Goal: Book appointment/travel/reservation

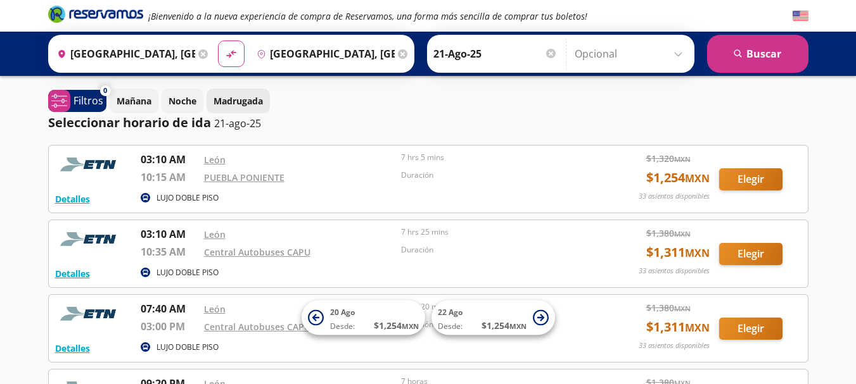
click at [248, 99] on p "Madrugada" at bounding box center [237, 100] width 49 height 13
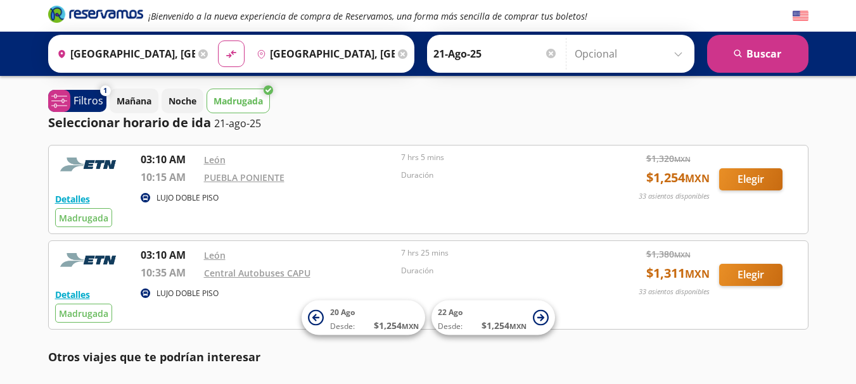
click at [547, 53] on div at bounding box center [550, 53] width 9 height 9
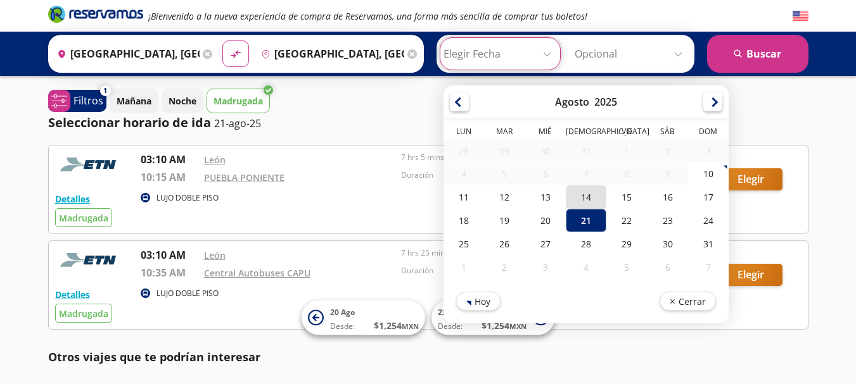
click at [584, 201] on div "14" at bounding box center [585, 197] width 41 height 23
type input "14-Ago-25"
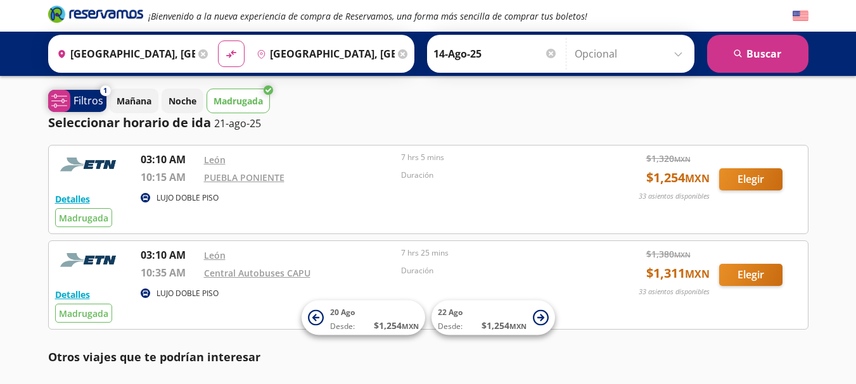
click at [82, 103] on p "Filtros" at bounding box center [88, 100] width 30 height 15
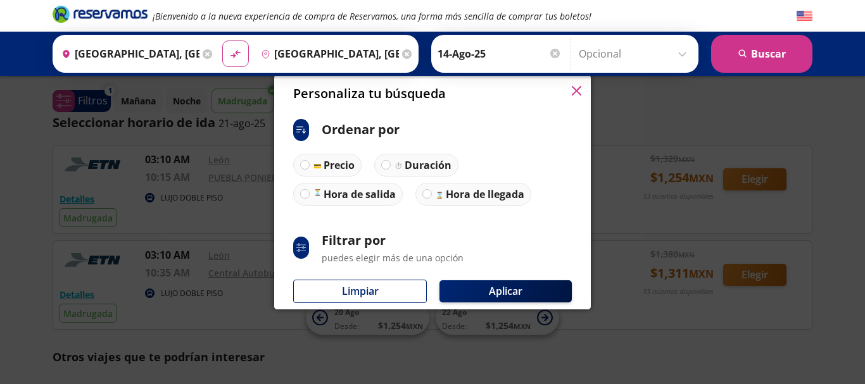
click at [579, 94] on icon "button" at bounding box center [576, 90] width 9 height 9
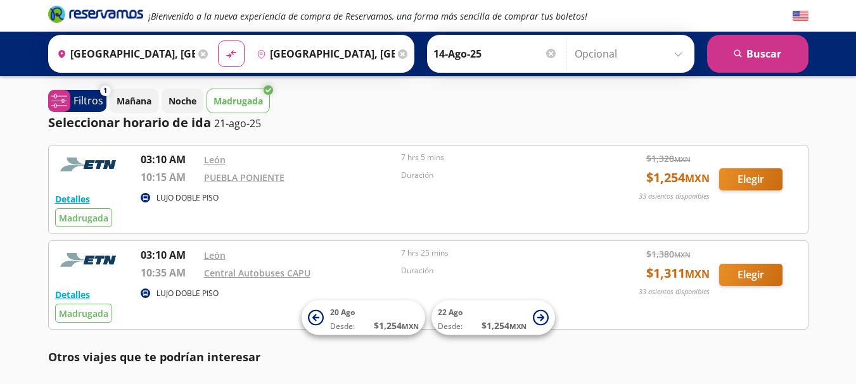
click at [269, 92] on icon at bounding box center [267, 89] width 9 height 9
click at [740, 63] on button "search [GEOGRAPHIC_DATA]" at bounding box center [757, 54] width 101 height 38
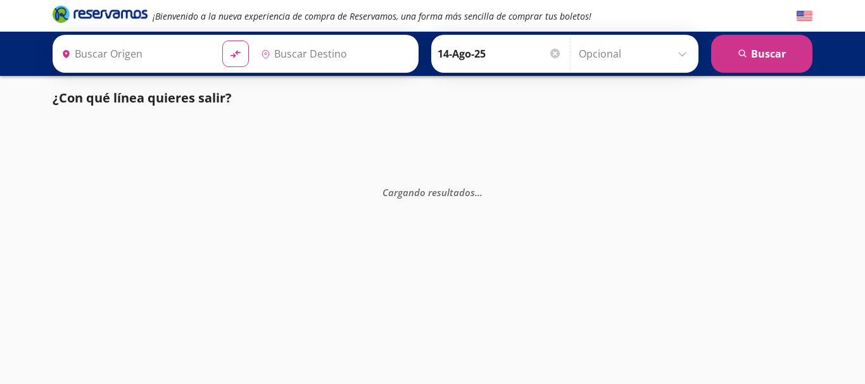
type input "[GEOGRAPHIC_DATA], [GEOGRAPHIC_DATA]"
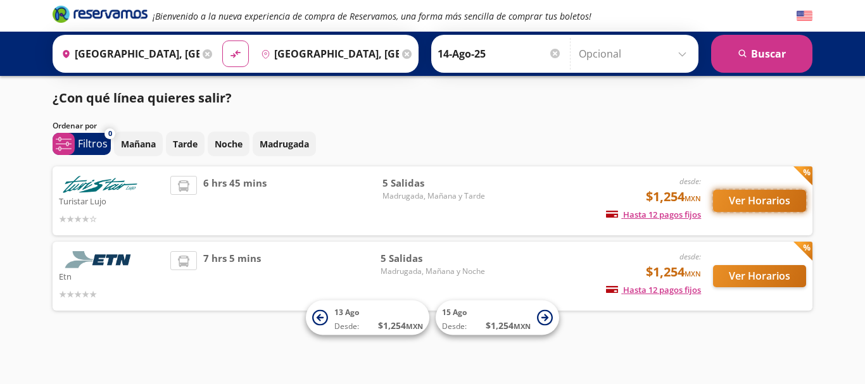
click at [767, 199] on button "Ver Horarios" at bounding box center [759, 201] width 93 height 22
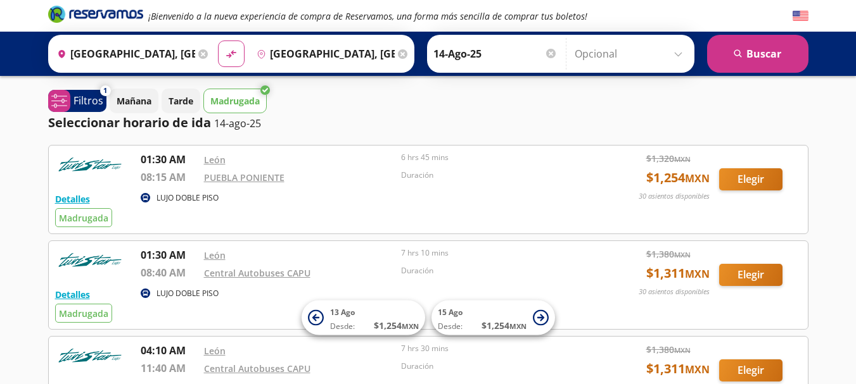
drag, startPoint x: 77, startPoint y: 194, endPoint x: 23, endPoint y: 182, distance: 55.2
click at [23, 182] on div "¡Bienvenido a la nueva experiencia de compra de Reservamos, una forma más senci…" at bounding box center [428, 371] width 856 height 743
drag, startPoint x: 83, startPoint y: 197, endPoint x: 357, endPoint y: 199, distance: 274.2
click at [357, 199] on div "LUJO DOBLE PISO" at bounding box center [367, 198] width 452 height 15
click at [79, 199] on button "Detalles" at bounding box center [72, 199] width 35 height 13
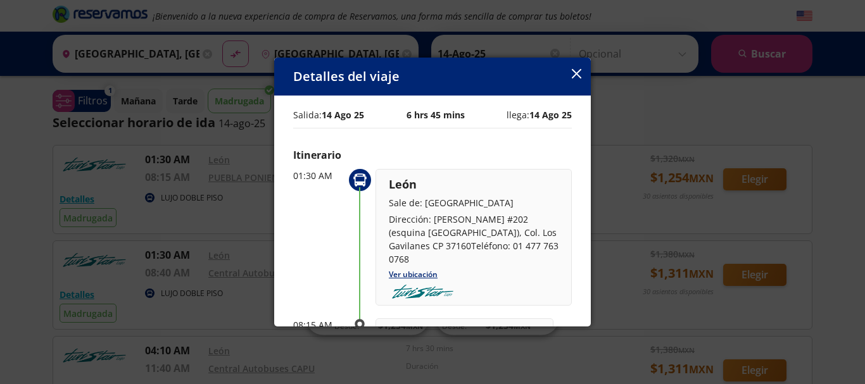
click at [579, 72] on icon "button" at bounding box center [576, 73] width 9 height 9
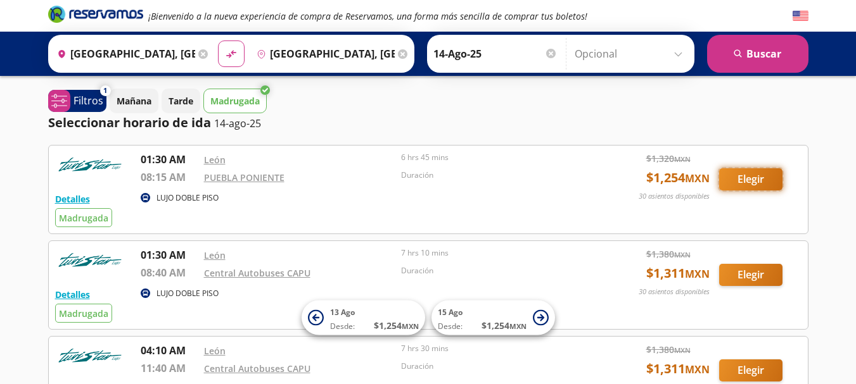
click at [748, 175] on button "Elegir" at bounding box center [750, 179] width 63 height 22
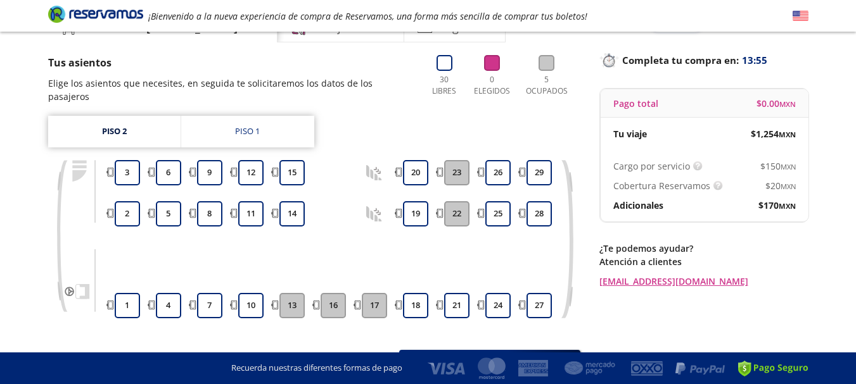
scroll to position [56, 0]
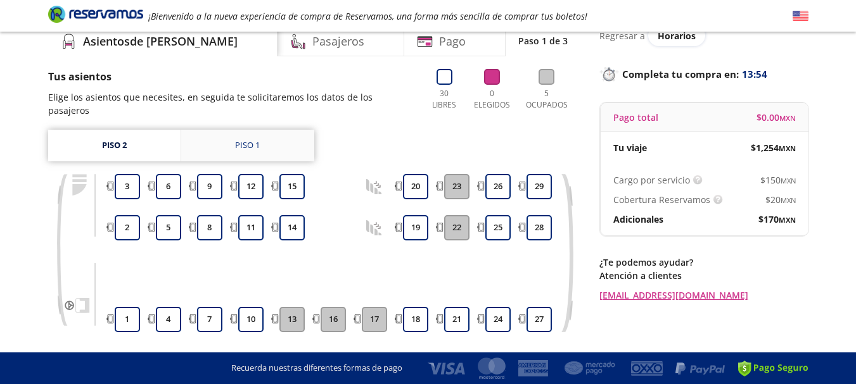
click at [248, 139] on div "Piso 1" at bounding box center [247, 145] width 25 height 13
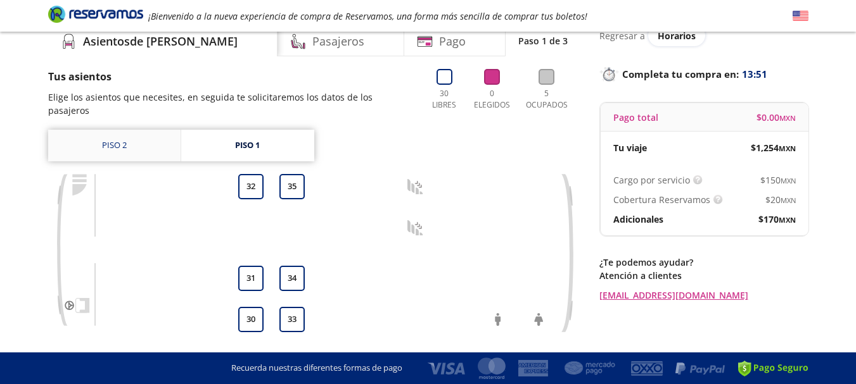
click at [115, 131] on link "Piso 2" at bounding box center [114, 146] width 132 height 32
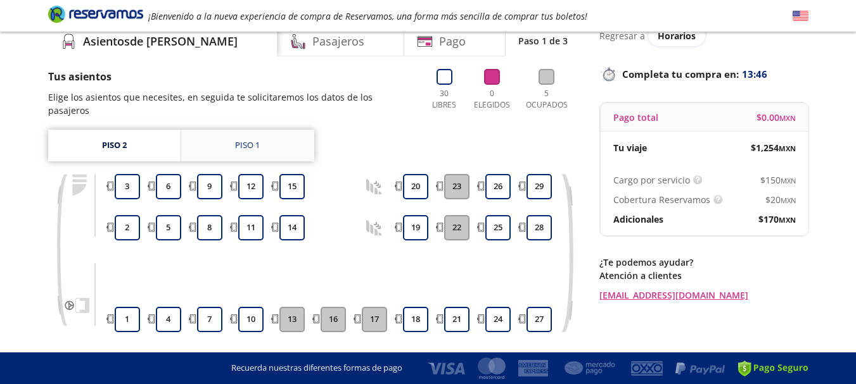
click at [246, 139] on div "Piso 1" at bounding box center [247, 145] width 25 height 13
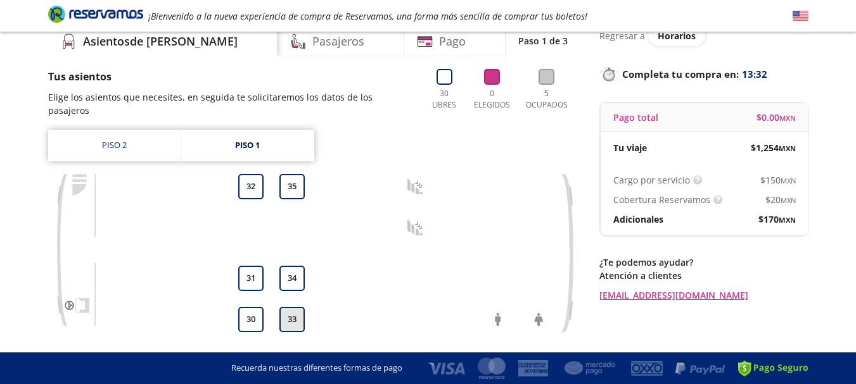
click at [296, 308] on button "33" at bounding box center [291, 319] width 25 height 25
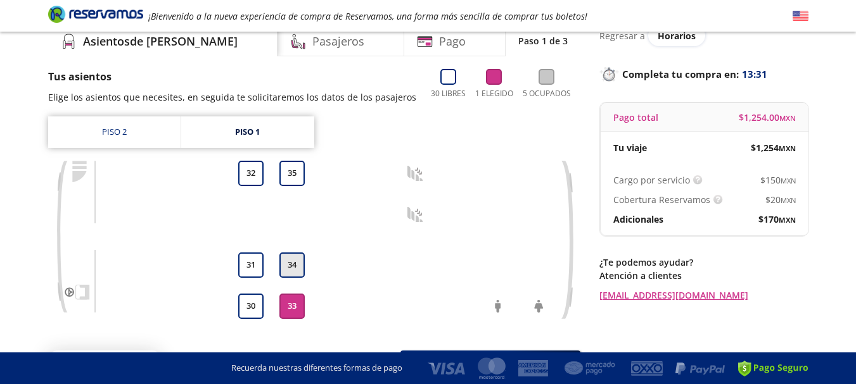
click at [296, 266] on button "34" at bounding box center [291, 265] width 25 height 25
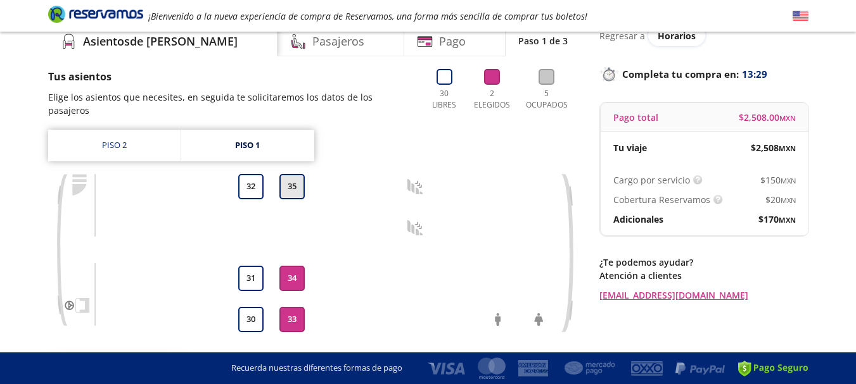
click at [289, 174] on button "35" at bounding box center [291, 186] width 25 height 25
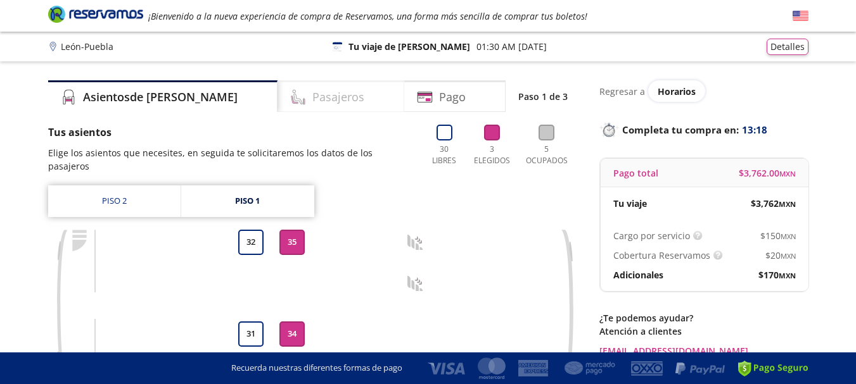
click at [312, 96] on h4 "Pasajeros" at bounding box center [338, 97] width 52 height 17
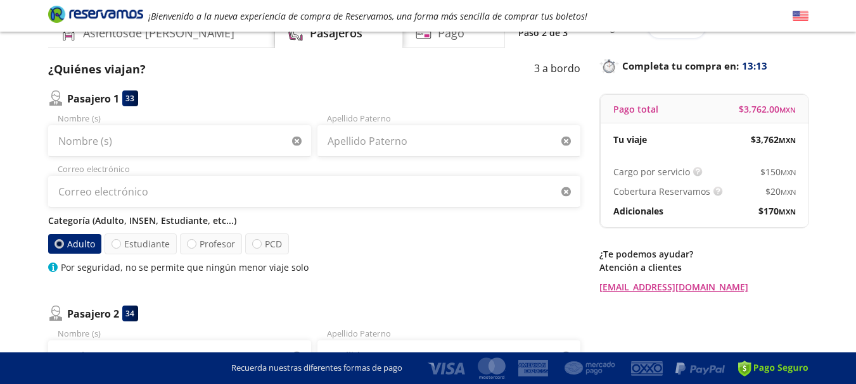
scroll to position [81, 0]
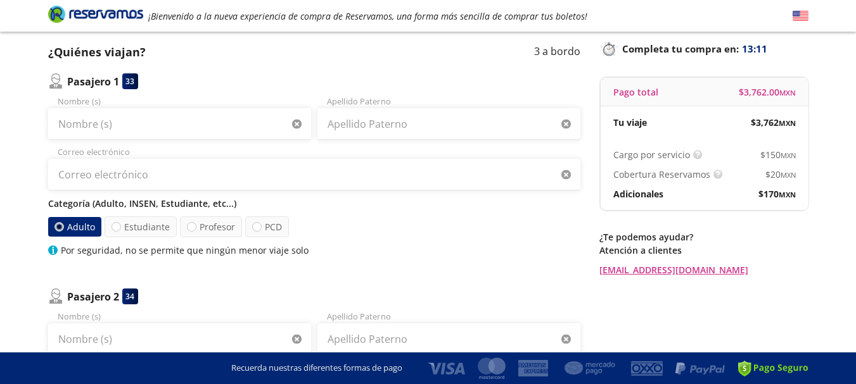
click at [241, 140] on div "Nombre (s) Apellido Paterno Correo electrónico Categoría (Adulto, INSEN, Estudi…" at bounding box center [314, 176] width 532 height 161
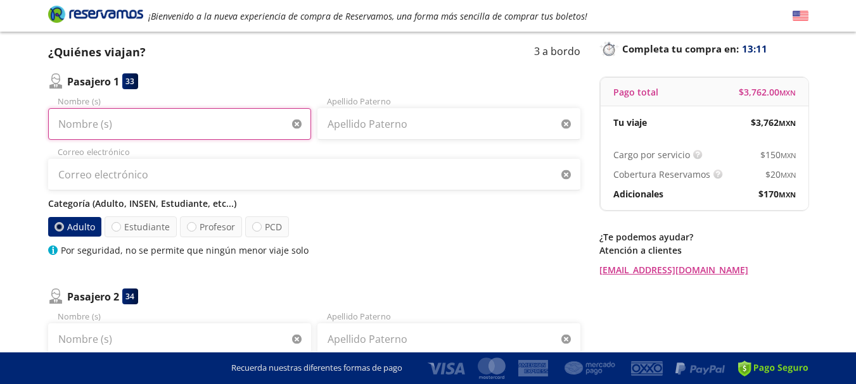
click at [241, 132] on input "Nombre (s)" at bounding box center [179, 124] width 263 height 32
type input "[PERSON_NAME]"
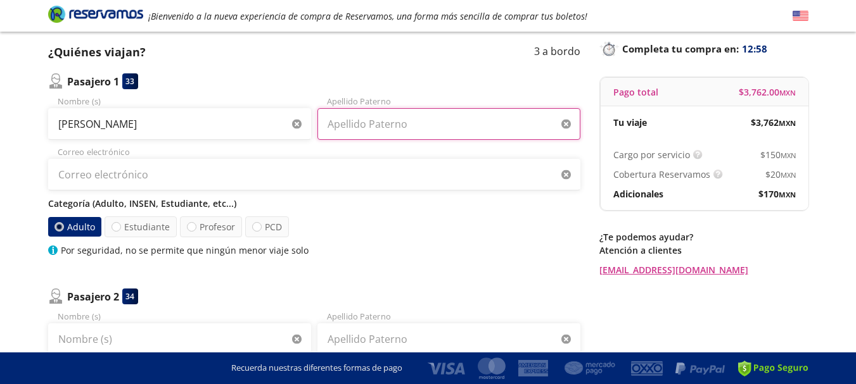
click at [374, 120] on input "Apellido Paterno" at bounding box center [448, 124] width 263 height 32
type input "[PERSON_NAME]"
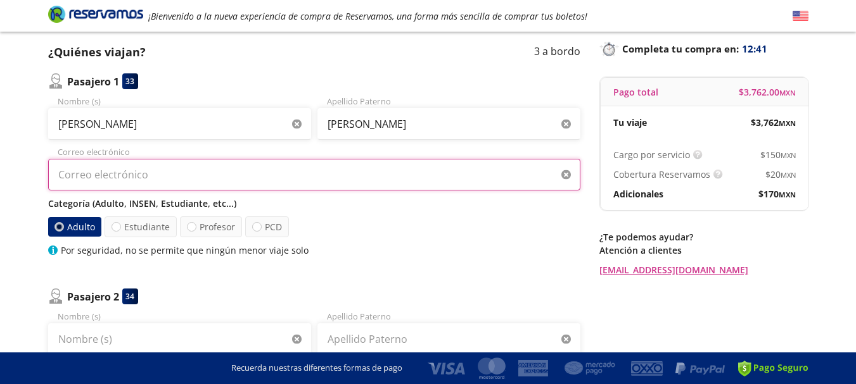
click at [224, 173] on input "Correo electrónico" at bounding box center [314, 175] width 532 height 32
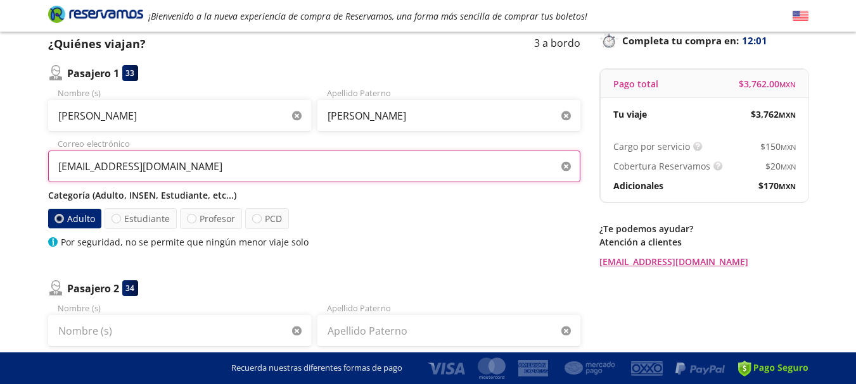
scroll to position [151, 0]
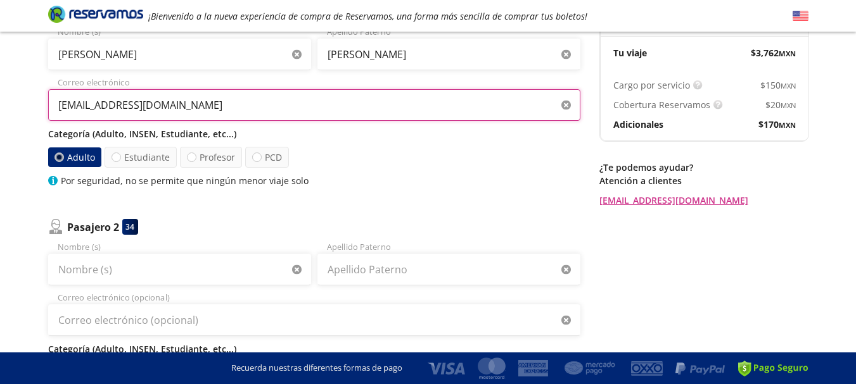
type input "[EMAIL_ADDRESS][DOMAIN_NAME]"
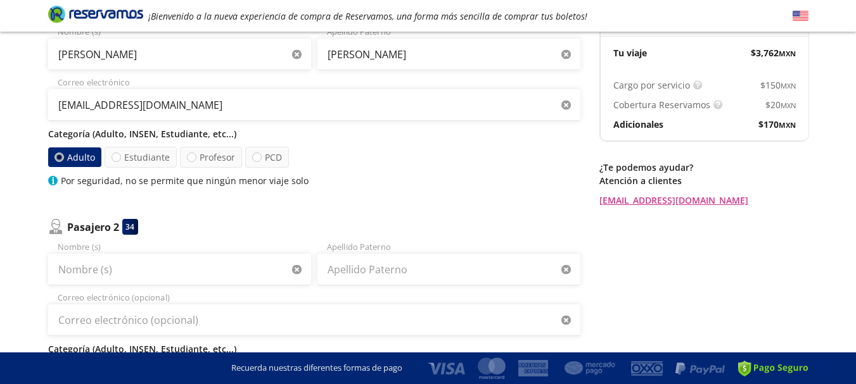
click at [63, 160] on div at bounding box center [58, 157] width 9 height 9
click at [63, 160] on input "Adulto" at bounding box center [58, 157] width 8 height 8
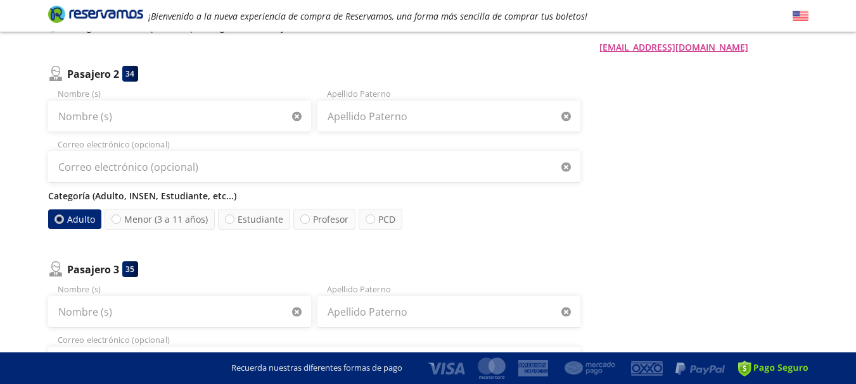
scroll to position [306, 0]
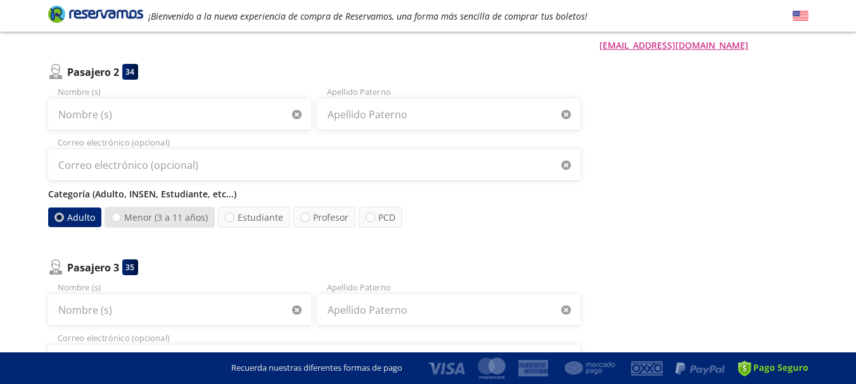
click at [131, 218] on label "Menor (3 a 11 años)" at bounding box center [159, 217] width 110 height 21
click at [120, 218] on input "Menor (3 a 11 años)" at bounding box center [116, 217] width 8 height 8
radio input "true"
radio input "false"
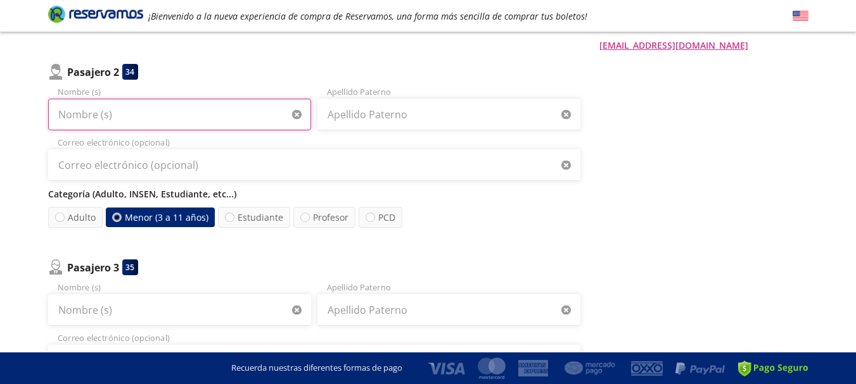
click at [113, 115] on input "Nombre (s)" at bounding box center [179, 115] width 263 height 32
type input "[PERSON_NAME]"
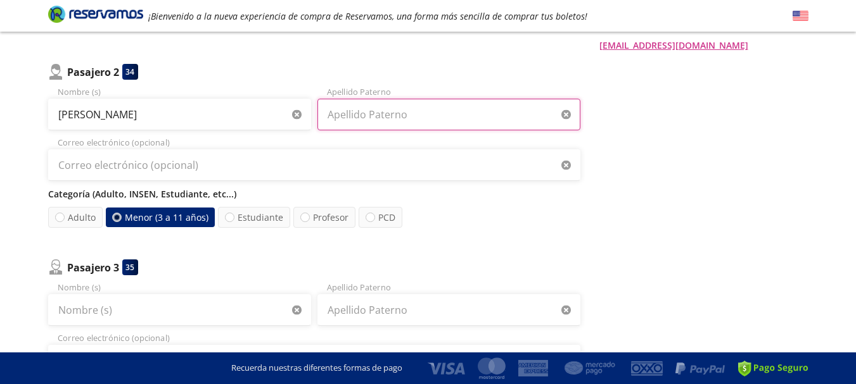
click at [389, 120] on input "Apellido Paterno" at bounding box center [448, 115] width 263 height 32
type input "[PERSON_NAME]"
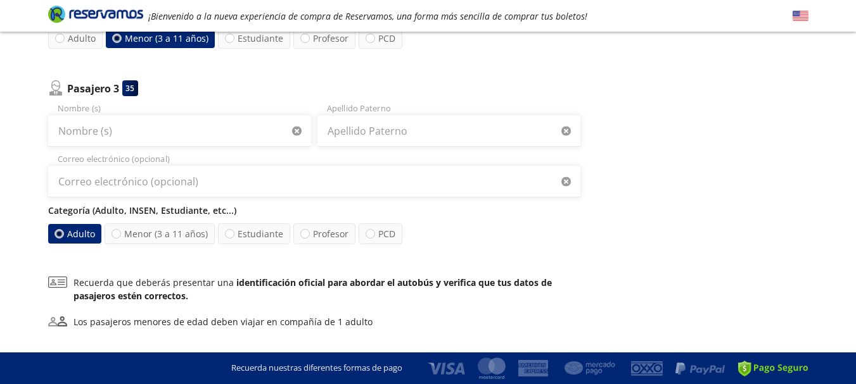
scroll to position [452, 0]
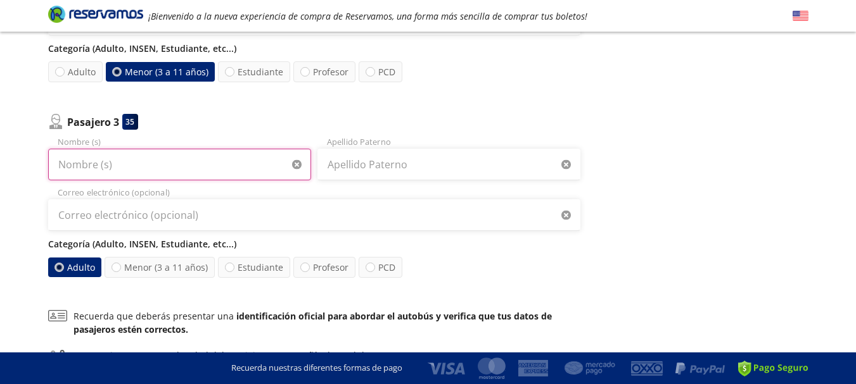
click at [211, 169] on input "Nombre (s)" at bounding box center [179, 165] width 263 height 32
type input "[DEMOGRAPHIC_DATA][PERSON_NAME]"
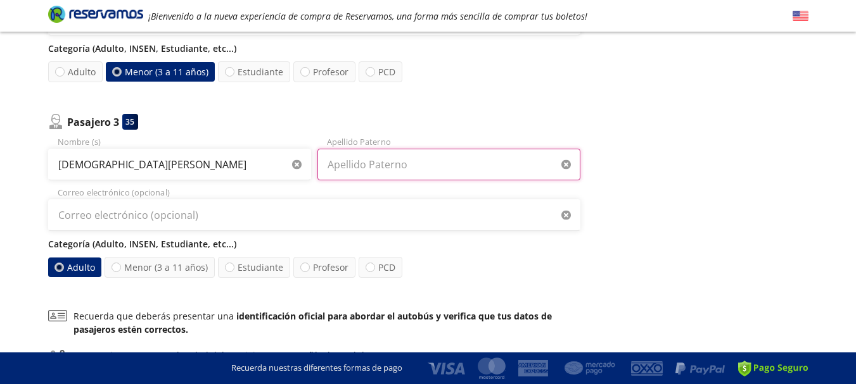
type input "[PERSON_NAME]"
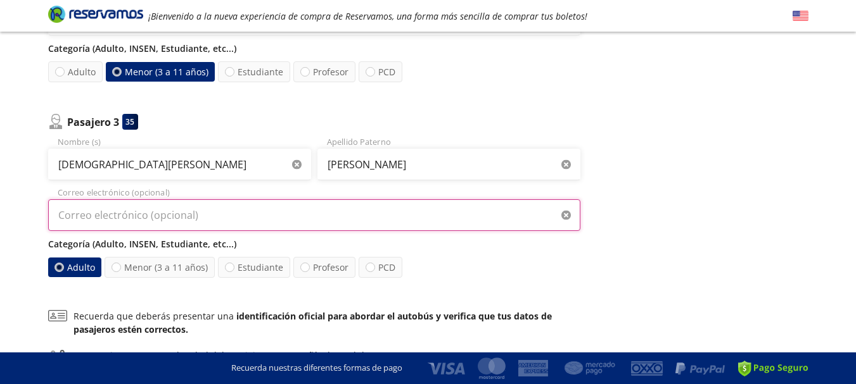
click at [193, 211] on input "Correo electrónico (opcional)" at bounding box center [314, 215] width 532 height 32
type input "[EMAIL_ADDRESS][DOMAIN_NAME]"
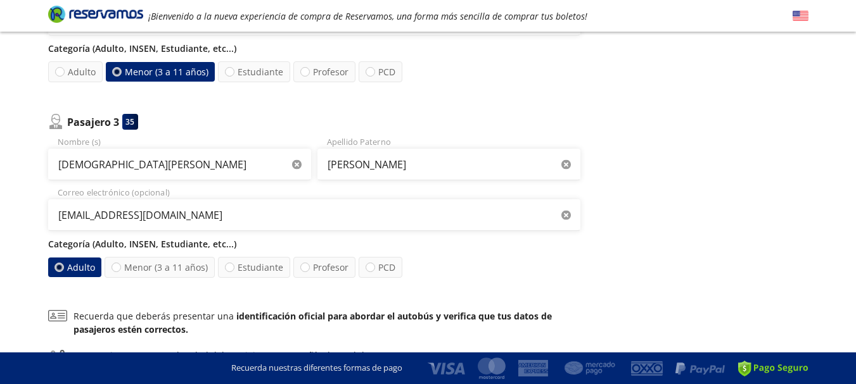
click at [702, 174] on div "Regresar a Horarios Completa tu compra en : 11:12 Pago total $ 3,762.00 MXN Tu …" at bounding box center [703, 27] width 209 height 797
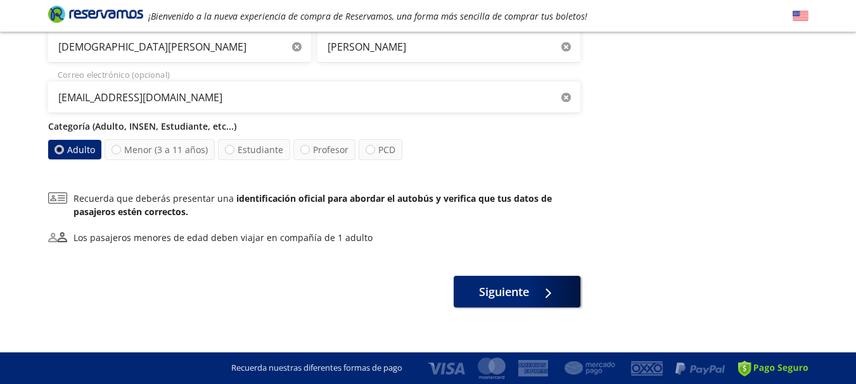
scroll to position [581, 0]
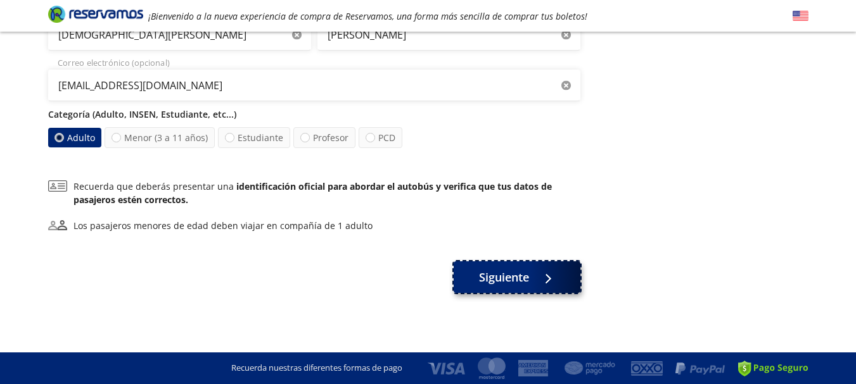
click at [526, 281] on span "Siguiente" at bounding box center [504, 277] width 50 height 17
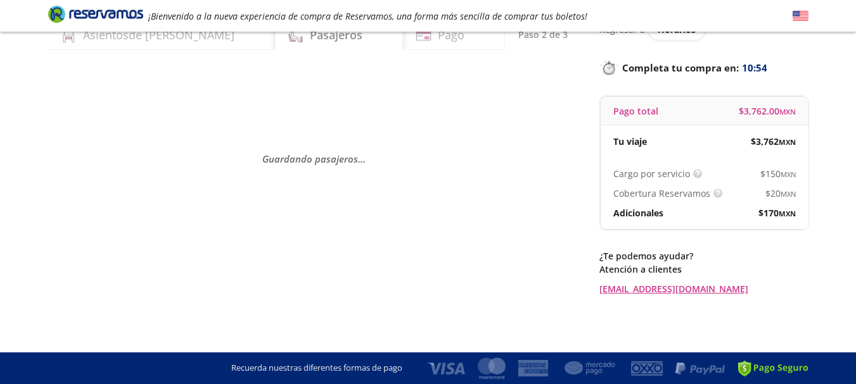
scroll to position [0, 0]
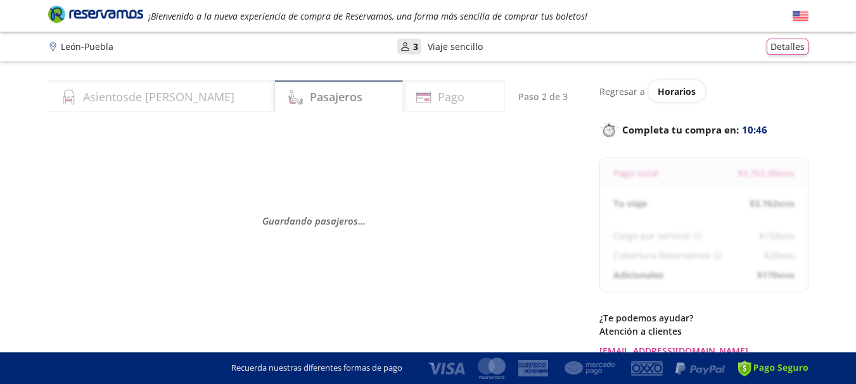
select select "MX"
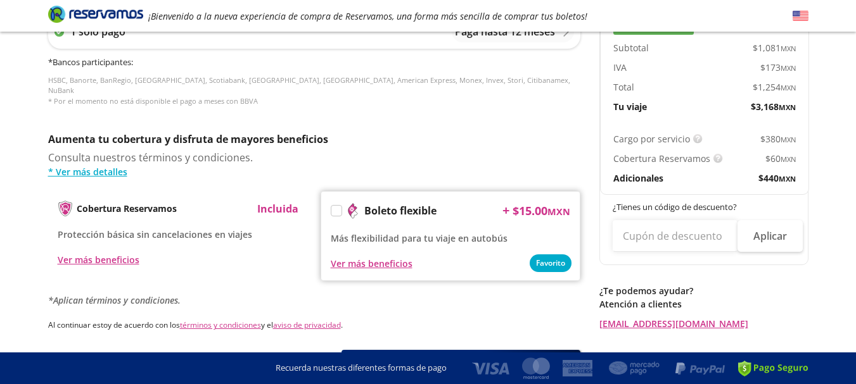
scroll to position [579, 0]
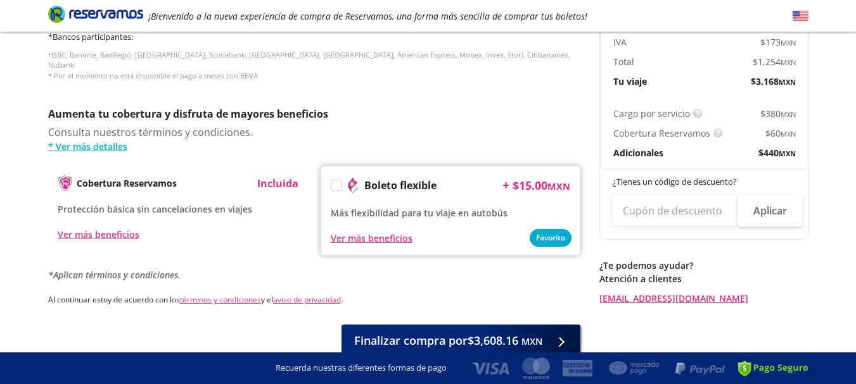
click at [333, 180] on label at bounding box center [336, 185] width 10 height 10
click at [333, 184] on input "Boleto flexible" at bounding box center [335, 188] width 8 height 8
click at [337, 184] on icon at bounding box center [335, 187] width 9 height 7
click at [337, 184] on input "Boleto flexible" at bounding box center [335, 188] width 8 height 8
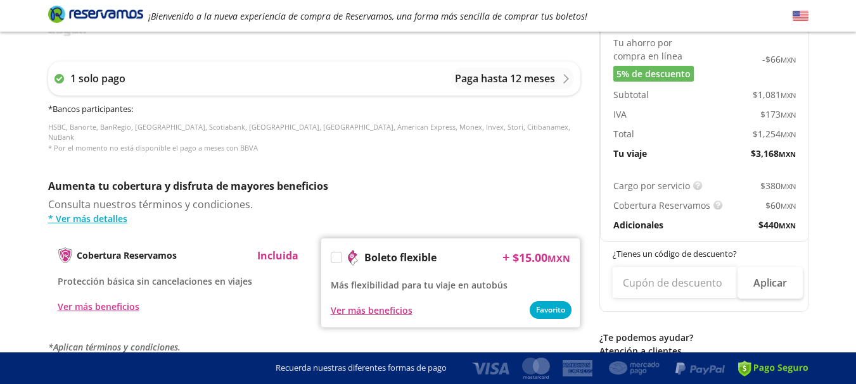
scroll to position [532, 0]
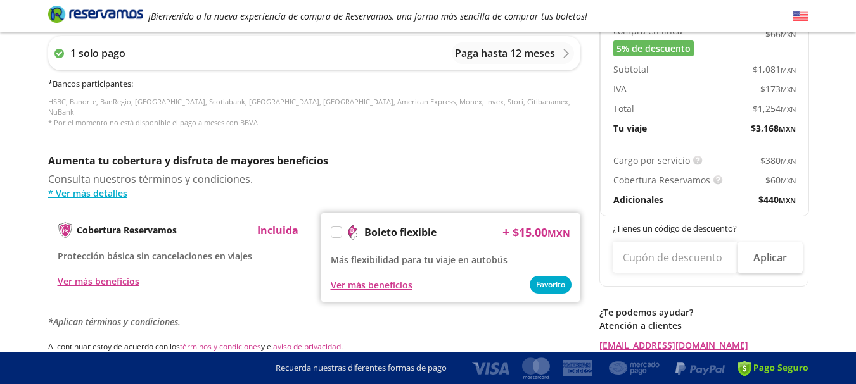
click at [336, 227] on label at bounding box center [336, 232] width 10 height 10
click at [336, 231] on input "Boleto flexible" at bounding box center [335, 235] width 8 height 8
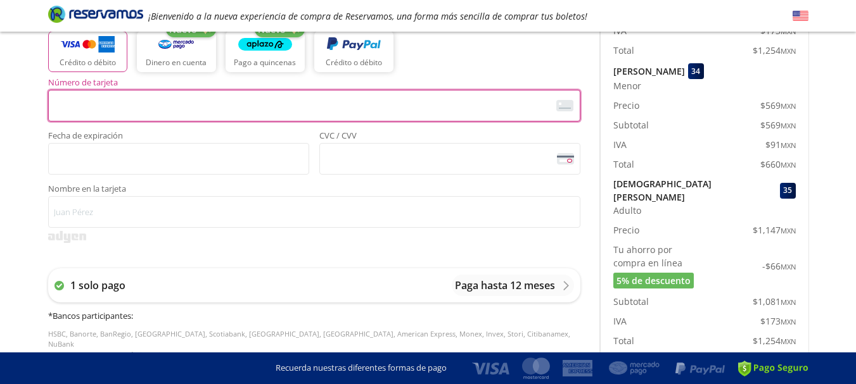
scroll to position [303, 0]
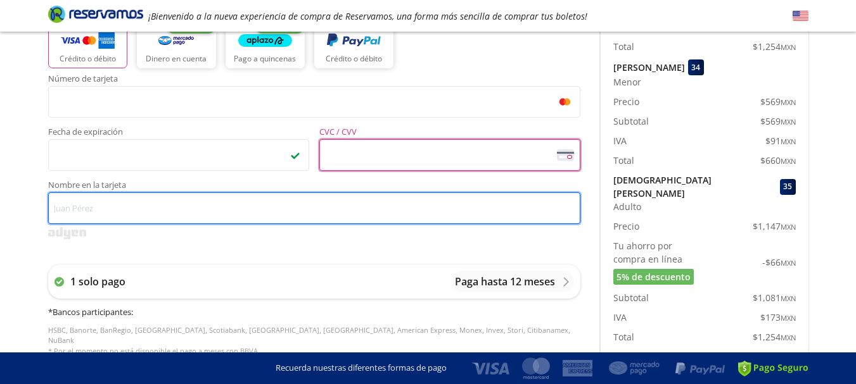
click at [155, 219] on div "Servicios adicionales ¿Tienes un código de descuento? Aplicar Datos del comprad…" at bounding box center [314, 226] width 532 height 811
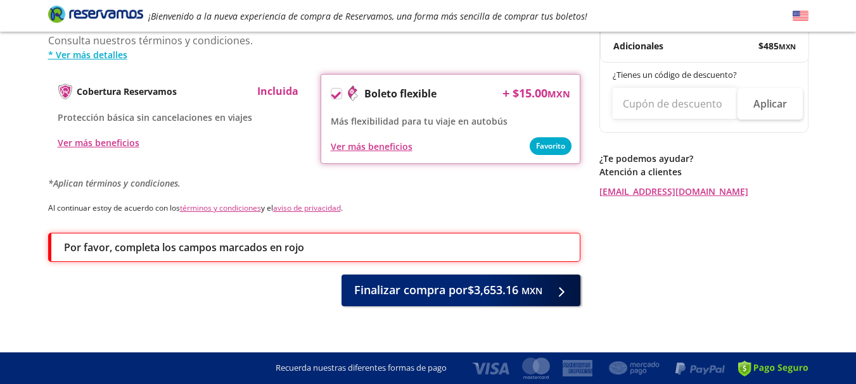
scroll to position [701, 0]
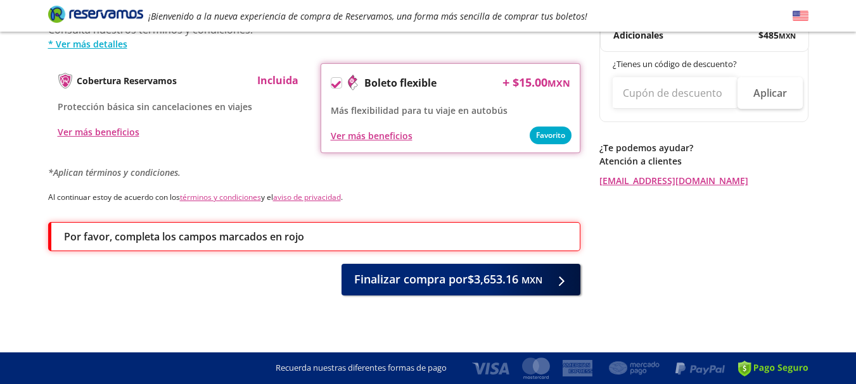
click at [303, 231] on p "Por favor, completa los campos marcados en rojo" at bounding box center [184, 236] width 240 height 15
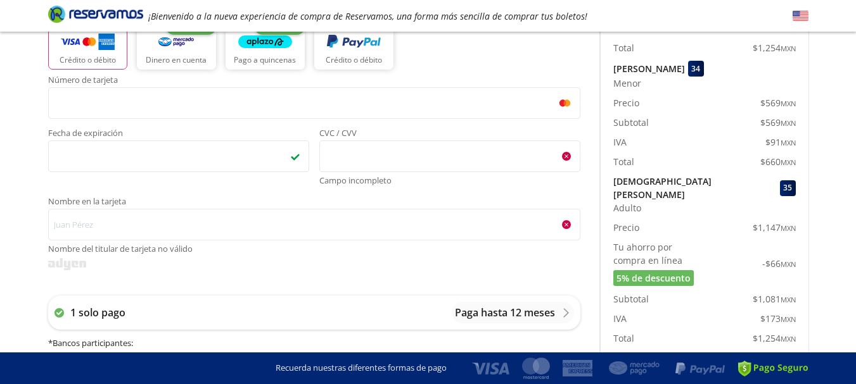
scroll to position [296, 0]
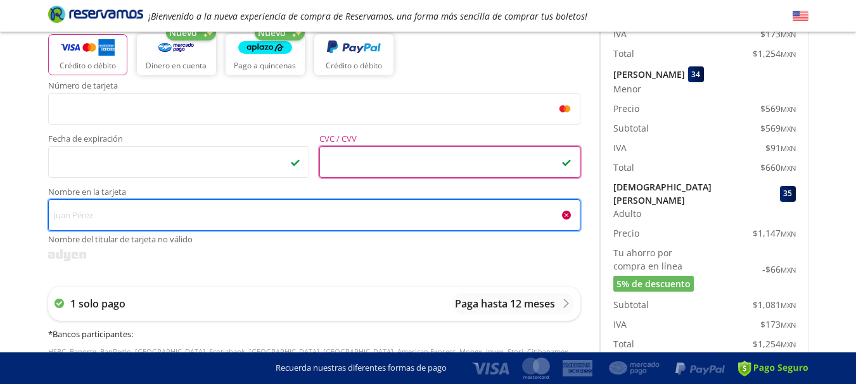
click at [201, 217] on input "Nombre en la tarjeta Nombre del titular de tarjeta no válido" at bounding box center [314, 215] width 532 height 32
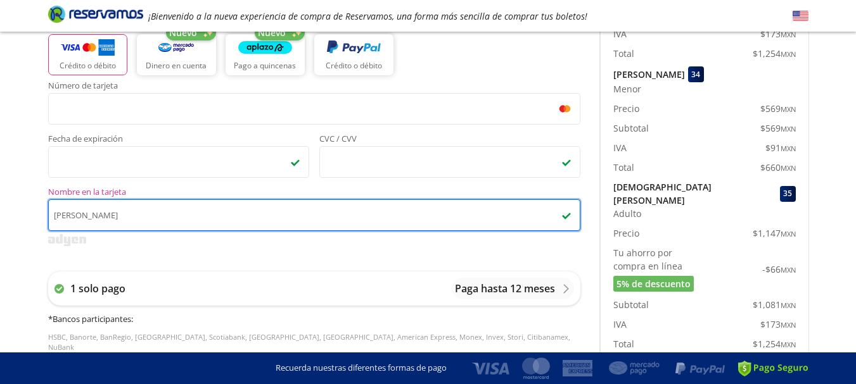
type input "[PERSON_NAME]"
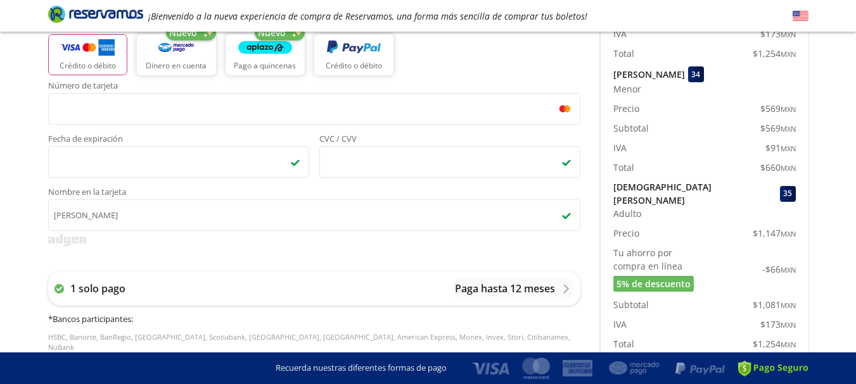
click at [329, 255] on div "Número de tarjeta <p>Your browser does not support iframes.</p> Fecha de expira…" at bounding box center [314, 229] width 532 height 294
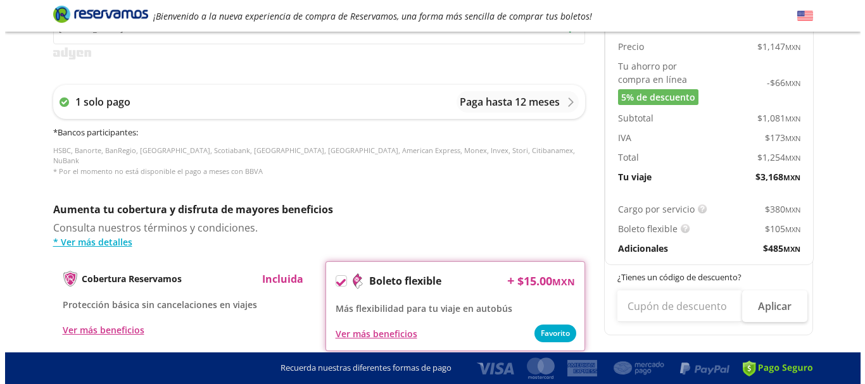
scroll to position [459, 0]
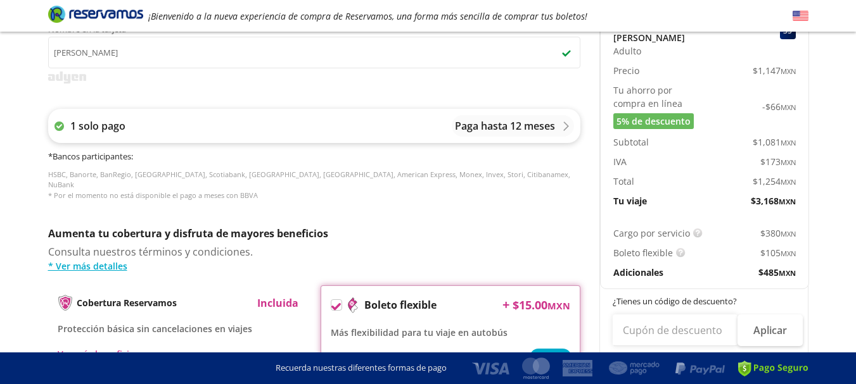
click at [92, 127] on p "1 solo pago" at bounding box center [97, 125] width 55 height 15
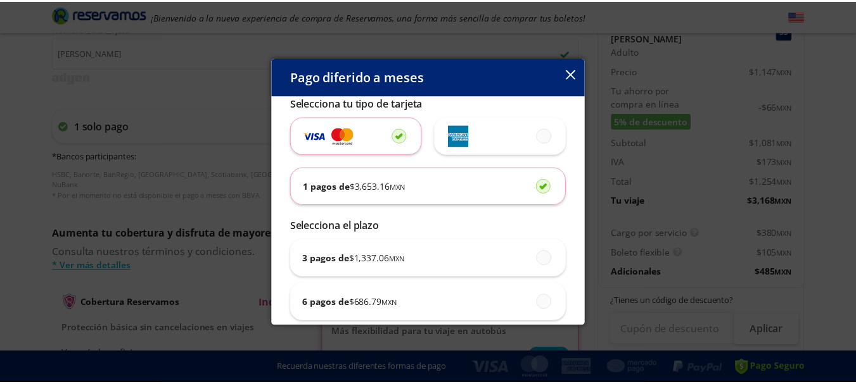
scroll to position [0, 0]
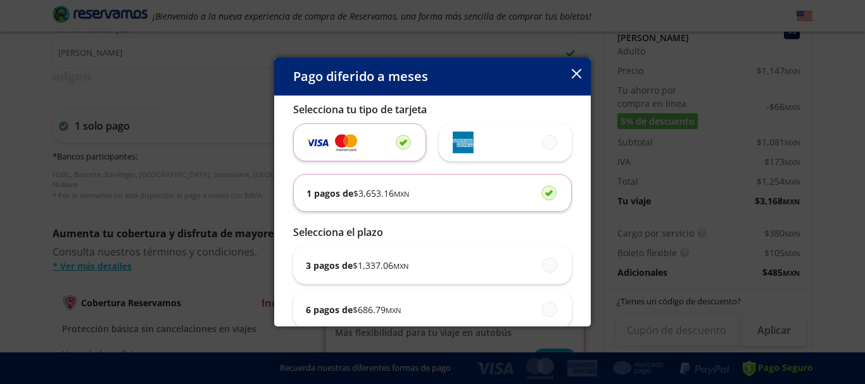
click at [418, 193] on div "1 pagos de $ 3,653.16 MXN" at bounding box center [433, 193] width 252 height 37
click at [541, 193] on input "1 pagos de $ 3,653.16 MXN" at bounding box center [545, 193] width 8 height 8
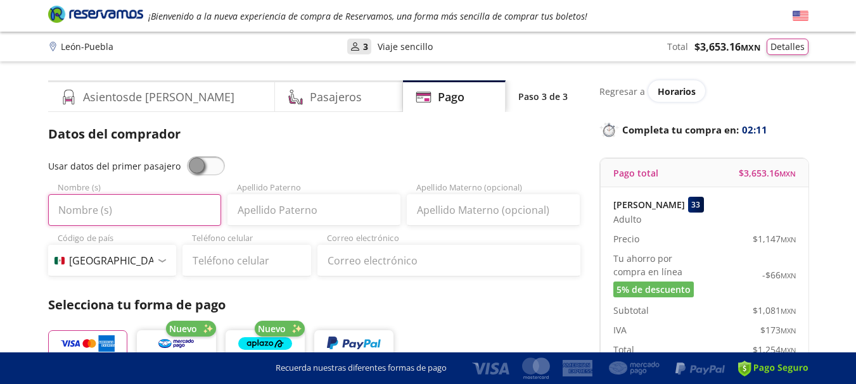
click at [193, 210] on input "Nombre (s)" at bounding box center [134, 210] width 173 height 32
type input "[PERSON_NAME]"
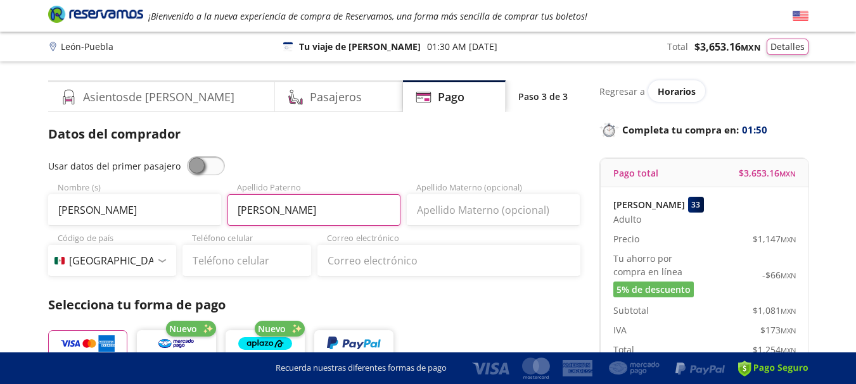
type input "[PERSON_NAME]"
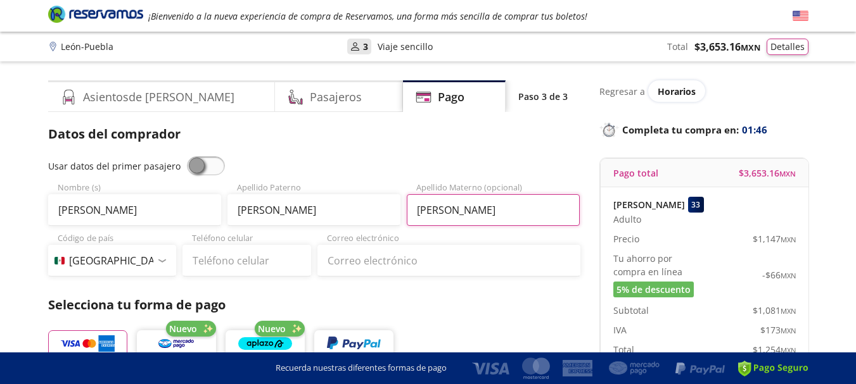
type input "[PERSON_NAME]"
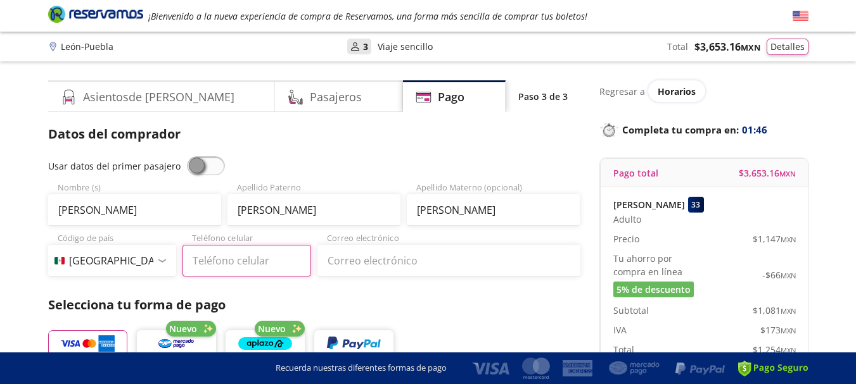
click at [222, 250] on input "Teléfono celular" at bounding box center [246, 261] width 129 height 32
type input "[PHONE_NUMBER]"
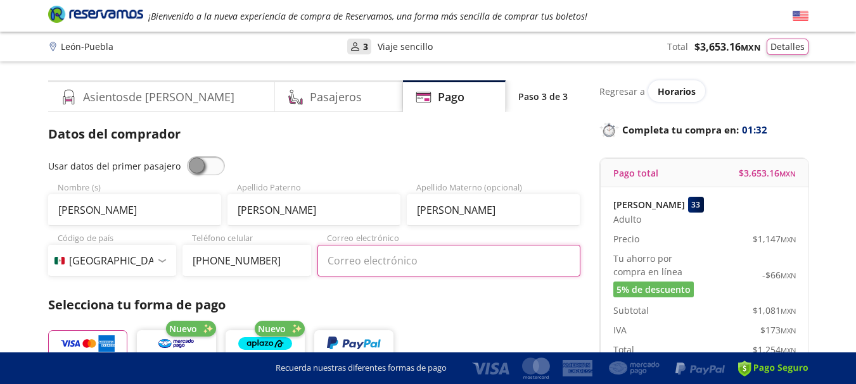
click at [445, 258] on input "Correo electrónico" at bounding box center [448, 261] width 263 height 32
type input "[EMAIL_ADDRESS][DOMAIN_NAME]"
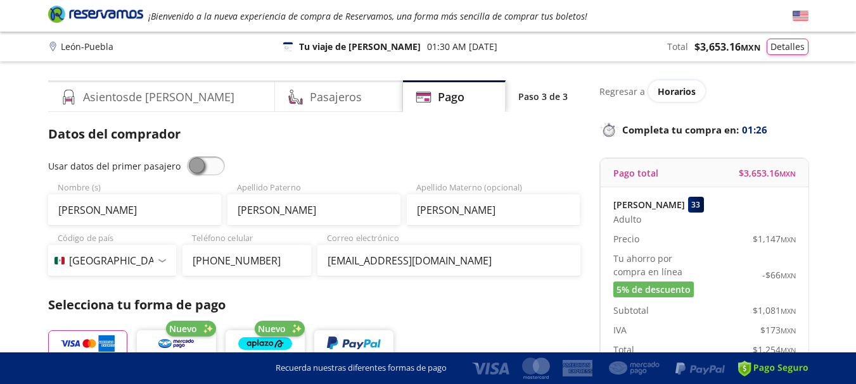
click at [413, 298] on p "Selecciona tu forma de pago" at bounding box center [314, 305] width 532 height 19
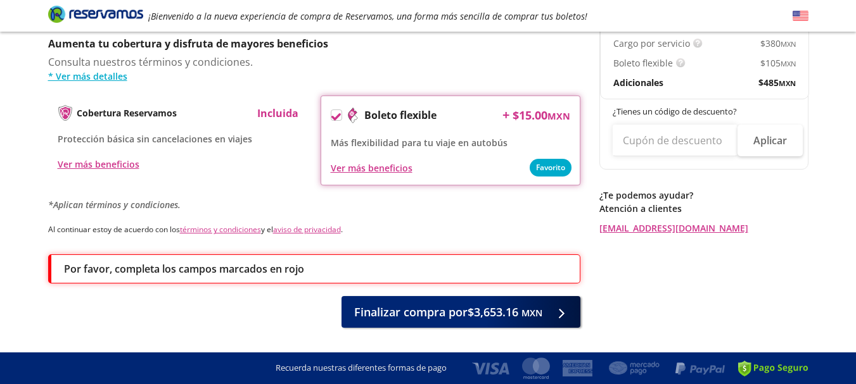
scroll to position [671, 0]
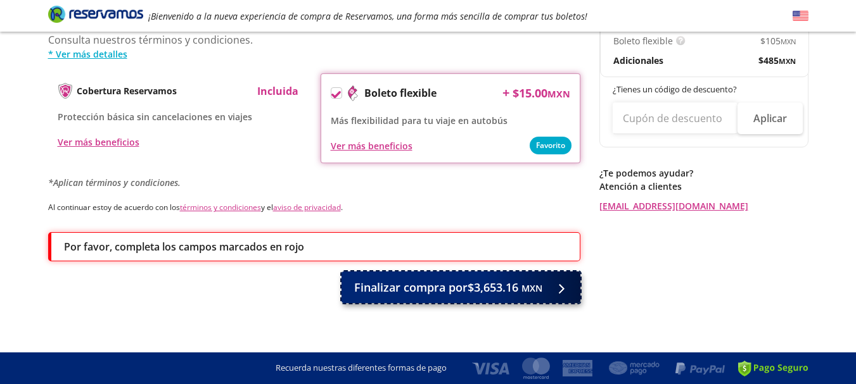
click at [482, 279] on span "Finalizar compra por $3,653.16 MXN" at bounding box center [448, 287] width 188 height 17
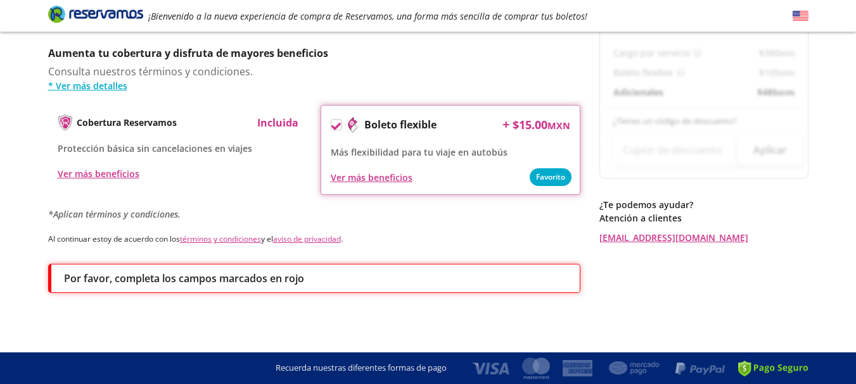
scroll to position [0, 0]
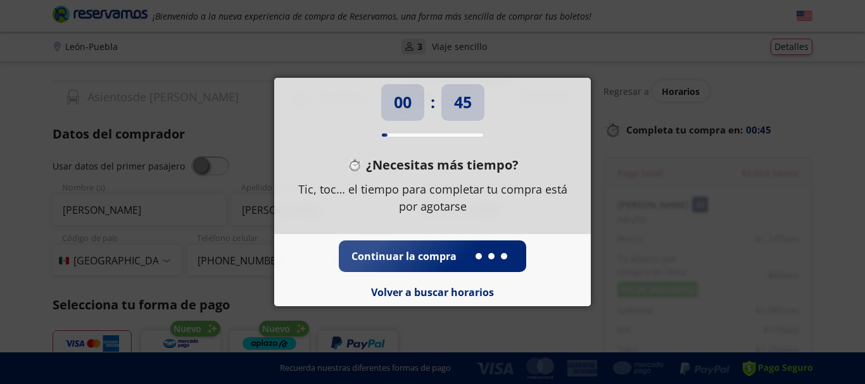
click at [392, 134] on div at bounding box center [432, 135] width 101 height 3
drag, startPoint x: 405, startPoint y: 103, endPoint x: 447, endPoint y: 103, distance: 41.8
click at [408, 103] on p "00" at bounding box center [403, 103] width 18 height 24
click at [455, 107] on p "43" at bounding box center [463, 103] width 18 height 24
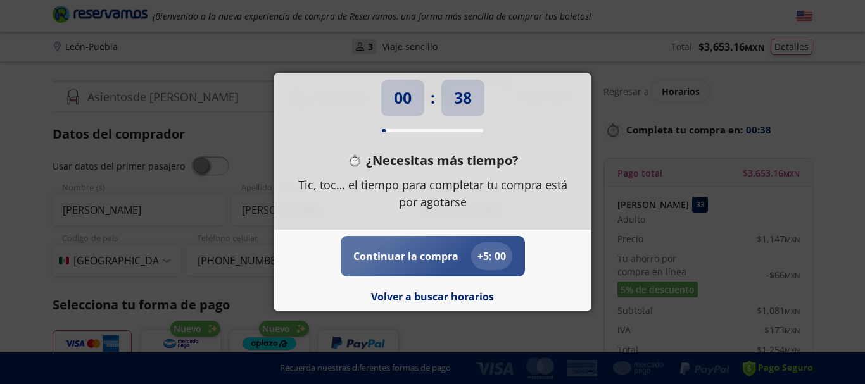
click at [481, 260] on p "+ 5 : 00" at bounding box center [492, 256] width 28 height 15
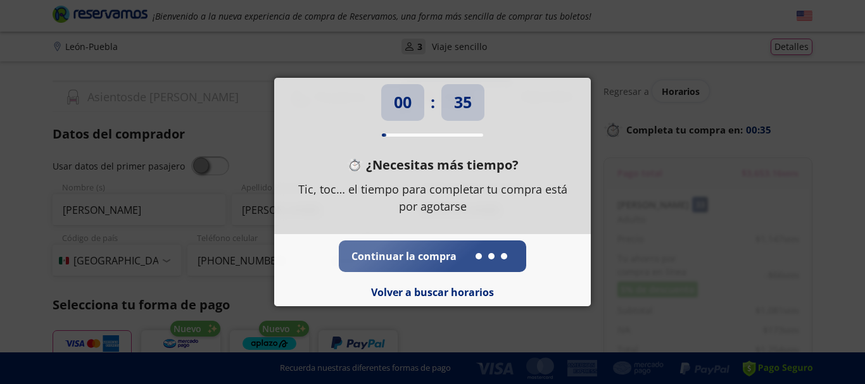
click at [403, 134] on div at bounding box center [432, 135] width 101 height 3
click at [384, 134] on div at bounding box center [384, 135] width 4 height 3
click at [638, 266] on div "00 : 33 ¿Necesitas más tiempo? Tic, toc… el tiempo para completar tu compra est…" at bounding box center [432, 192] width 865 height 384
click at [578, 337] on div "00 : 32 ¿Necesitas más tiempo? Tic, toc… el tiempo para completar tu compra est…" at bounding box center [432, 192] width 865 height 384
drag, startPoint x: 578, startPoint y: 337, endPoint x: 448, endPoint y: 329, distance: 129.5
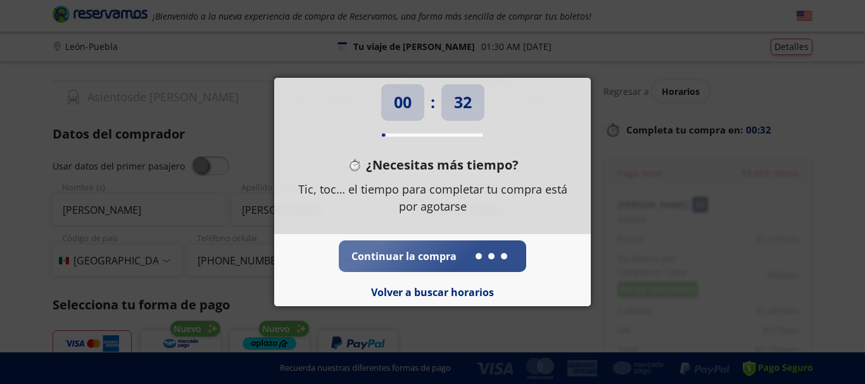
click at [577, 337] on div "00 : 32 ¿Necesitas más tiempo? Tic, toc… el tiempo para completar tu compra est…" at bounding box center [432, 192] width 865 height 384
click at [445, 328] on div "00 : 32 ¿Necesitas más tiempo? Tic, toc… el tiempo para completar tu compra est…" at bounding box center [432, 192] width 865 height 384
click at [414, 291] on button "Volver a buscar horarios" at bounding box center [432, 292] width 123 height 15
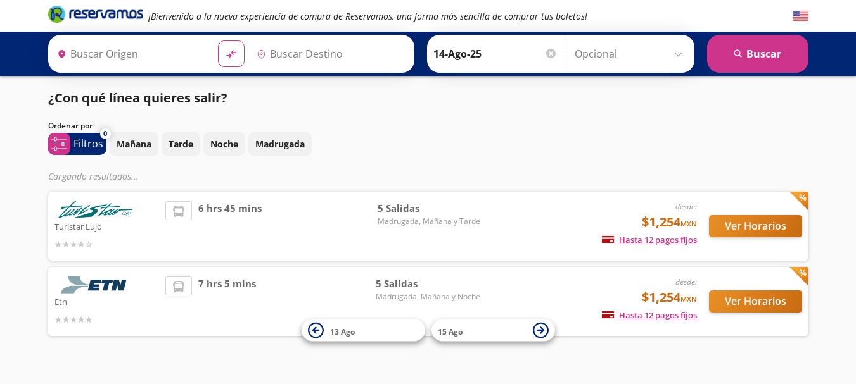
type input "[GEOGRAPHIC_DATA], [GEOGRAPHIC_DATA]"
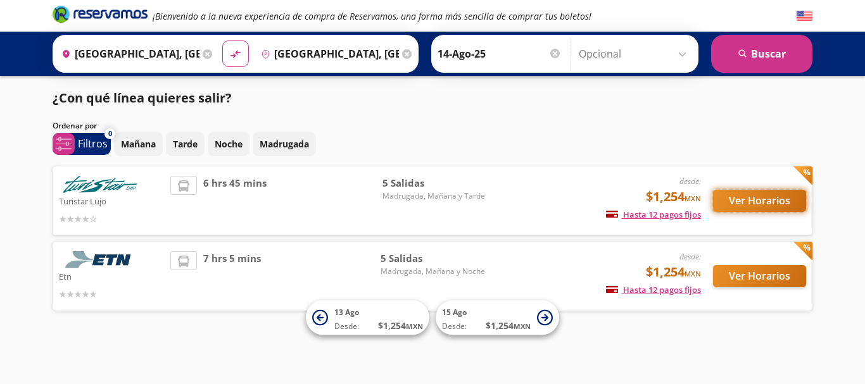
click at [754, 201] on button "Ver Horarios" at bounding box center [759, 201] width 93 height 22
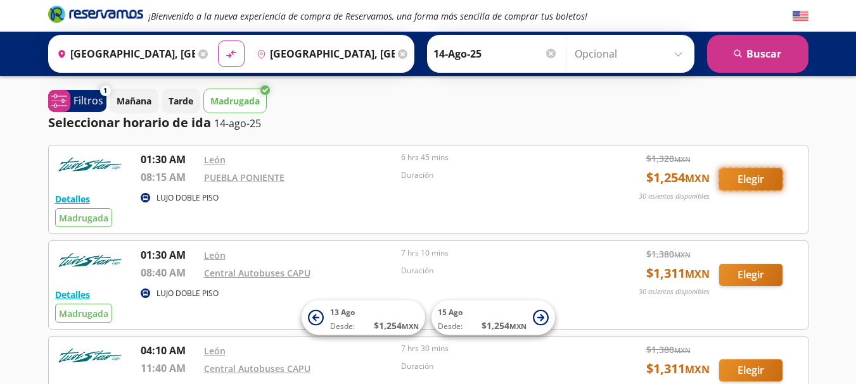
click at [749, 180] on button "Elegir" at bounding box center [750, 179] width 63 height 22
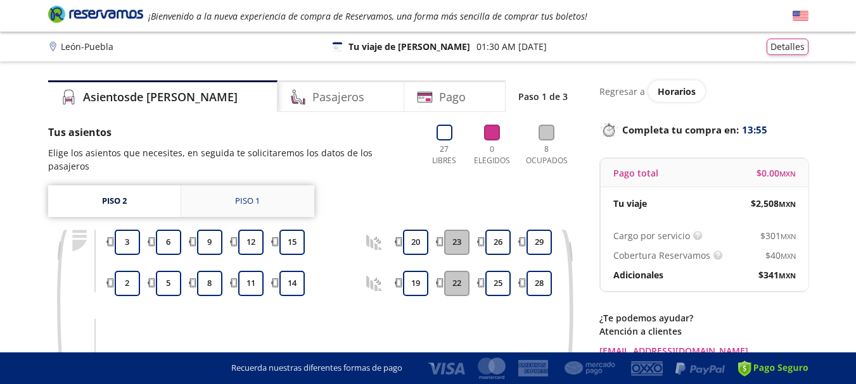
click at [256, 195] on div "Piso 1" at bounding box center [247, 201] width 25 height 13
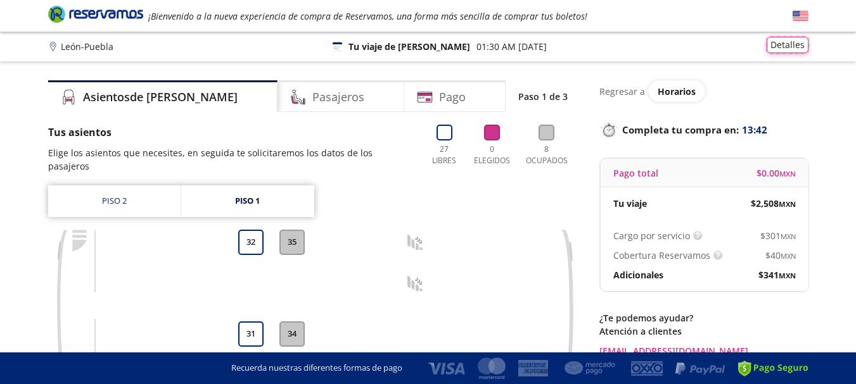
click at [783, 50] on button "Detalles" at bounding box center [787, 45] width 42 height 16
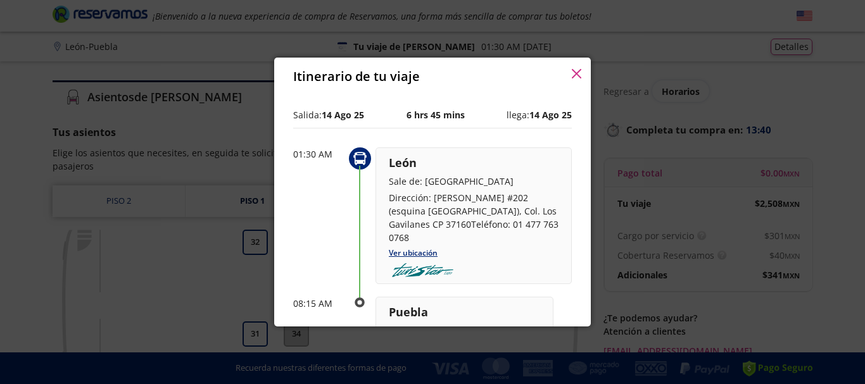
click at [576, 72] on icon "button" at bounding box center [576, 73] width 9 height 9
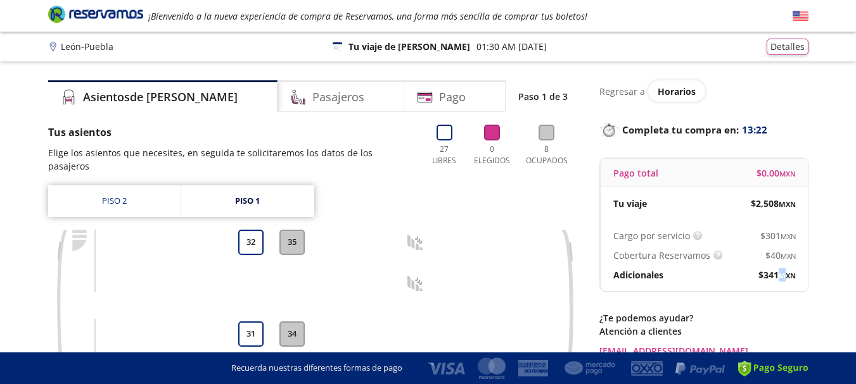
click at [777, 267] on div "Cargo por servicio Esto nos permite seguir trabajando para ofrecerte la mayor c…" at bounding box center [704, 256] width 208 height 72
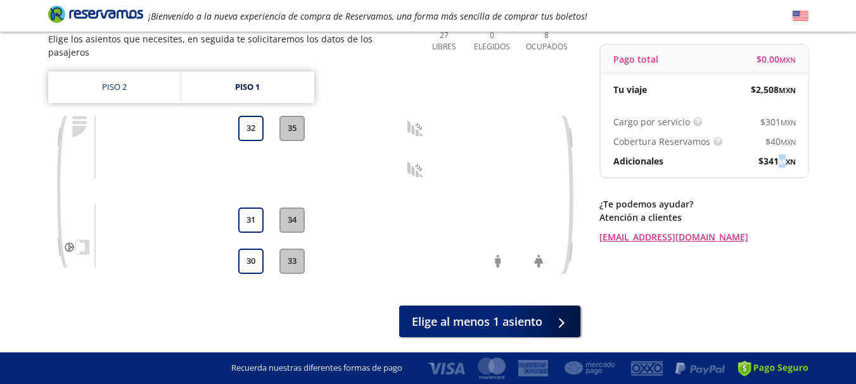
scroll to position [138, 0]
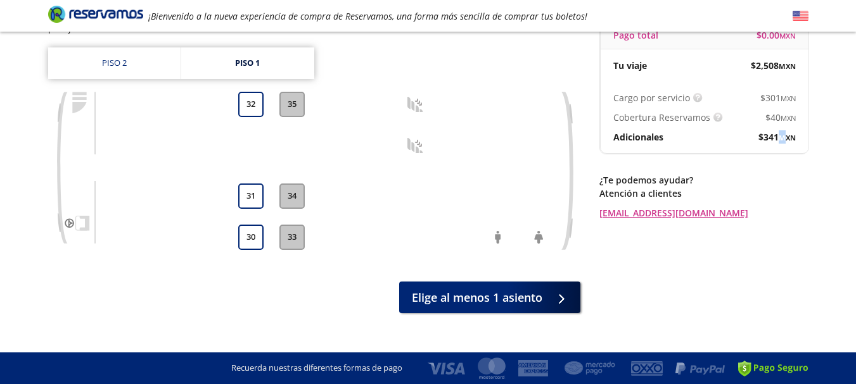
click at [291, 225] on button "33" at bounding box center [291, 237] width 25 height 25
drag, startPoint x: 296, startPoint y: 184, endPoint x: 311, endPoint y: 101, distance: 84.2
click at [300, 150] on div "33 34 35" at bounding box center [292, 171] width 32 height 158
click at [289, 92] on button "35" at bounding box center [291, 104] width 25 height 25
click at [595, 195] on div "Asientos de [PERSON_NAME] Pago Paso 1 de 3 Tus asientos Elige los asientos que …" at bounding box center [428, 127] width 773 height 371
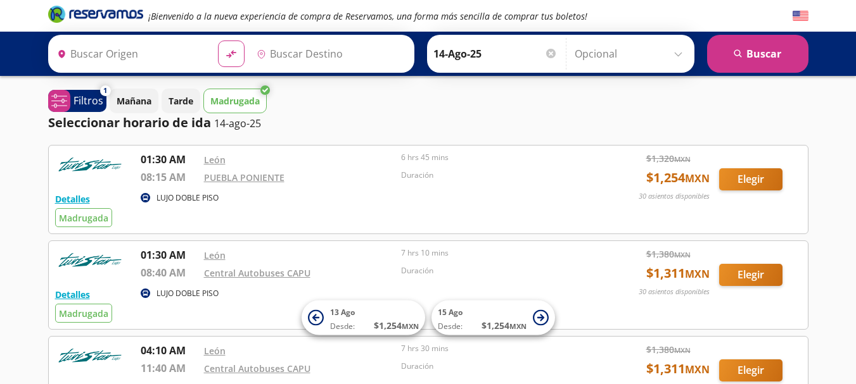
type input "[GEOGRAPHIC_DATA], [GEOGRAPHIC_DATA]"
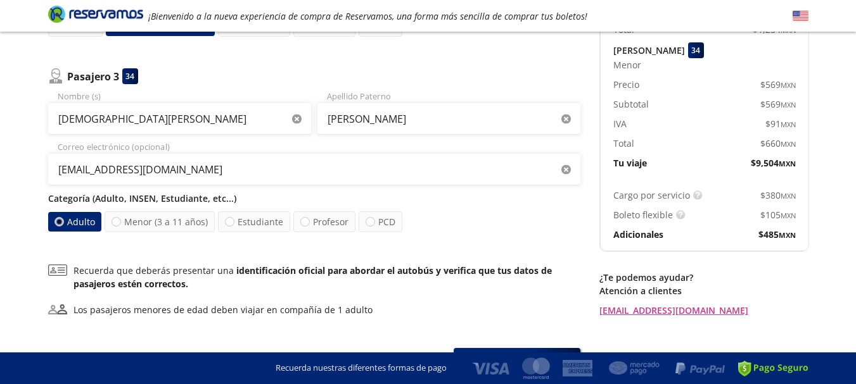
scroll to position [581, 0]
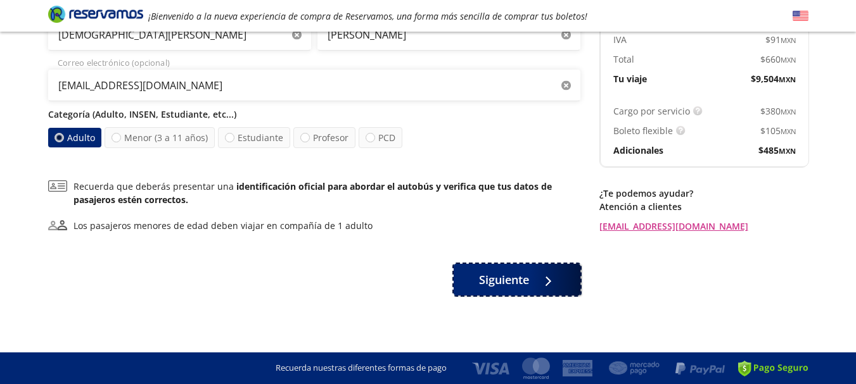
drag, startPoint x: 538, startPoint y: 277, endPoint x: 740, endPoint y: 269, distance: 202.2
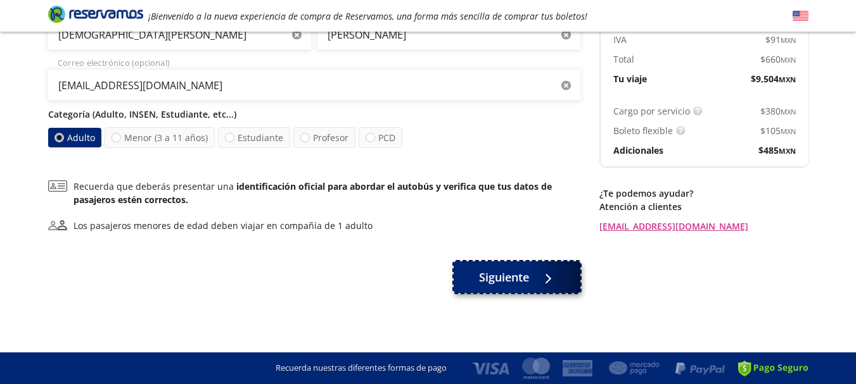
click at [541, 278] on icon at bounding box center [538, 278] width 9 height 9
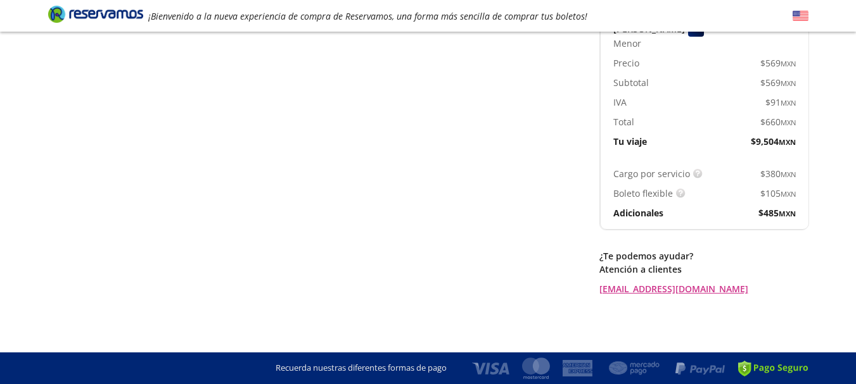
scroll to position [0, 0]
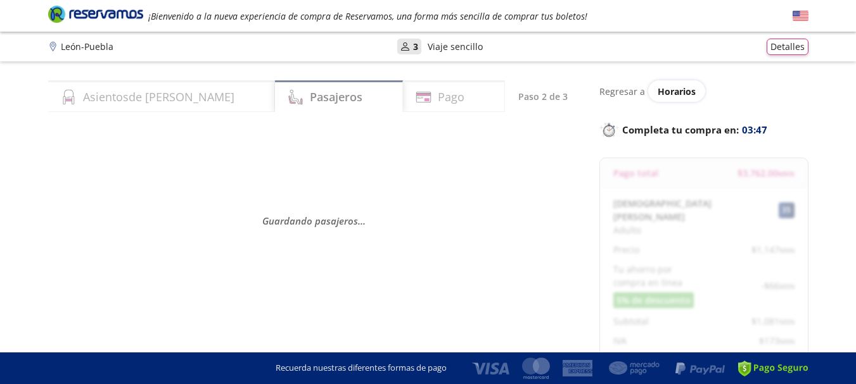
select select "MX"
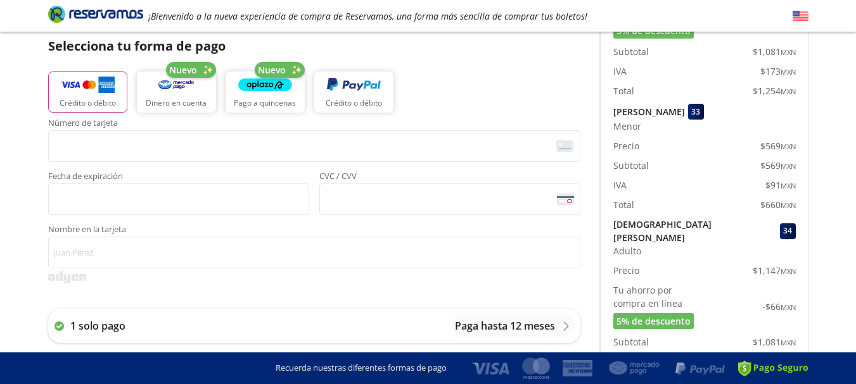
scroll to position [282, 0]
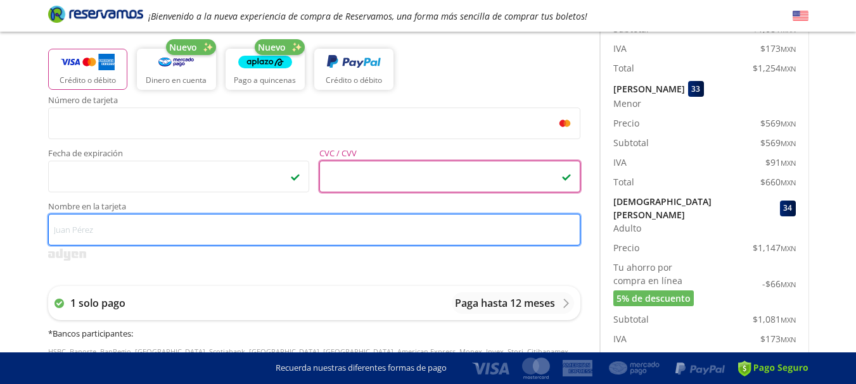
click at [165, 231] on input "Nombre en la tarjeta" at bounding box center [314, 230] width 532 height 32
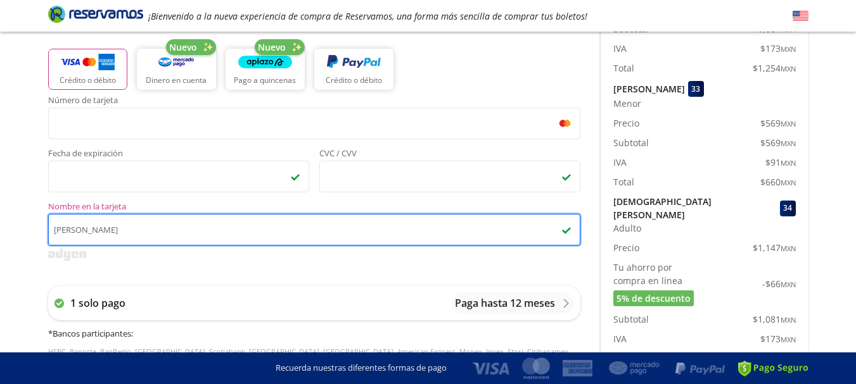
type input "[PERSON_NAME]"
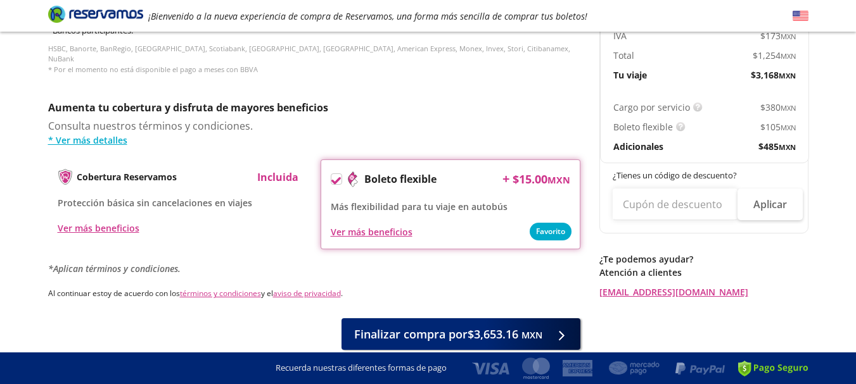
scroll to position [629, 0]
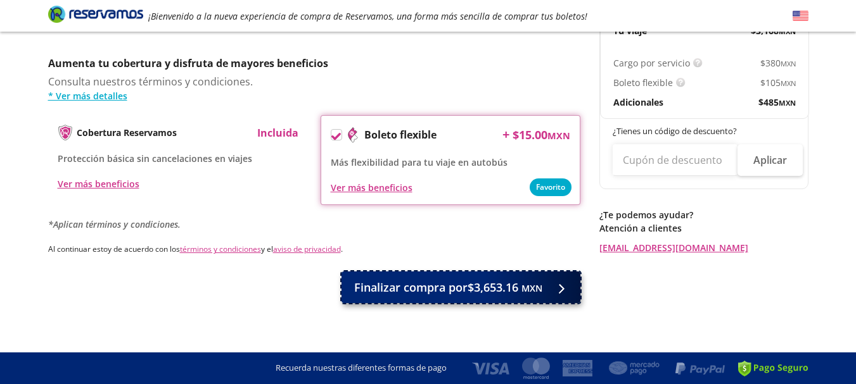
click at [499, 284] on span "Finalizar compra por $3,653.16 MXN" at bounding box center [448, 287] width 188 height 17
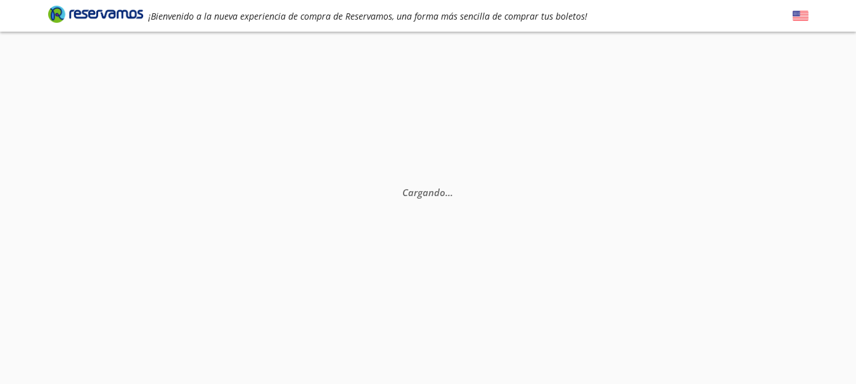
scroll to position [0, 0]
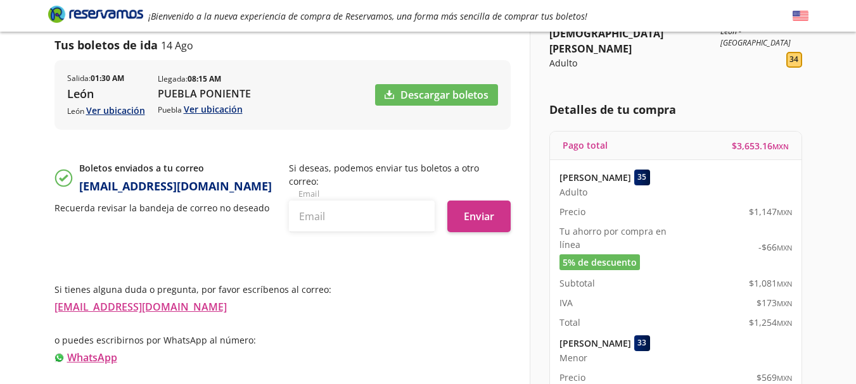
scroll to position [183, 0]
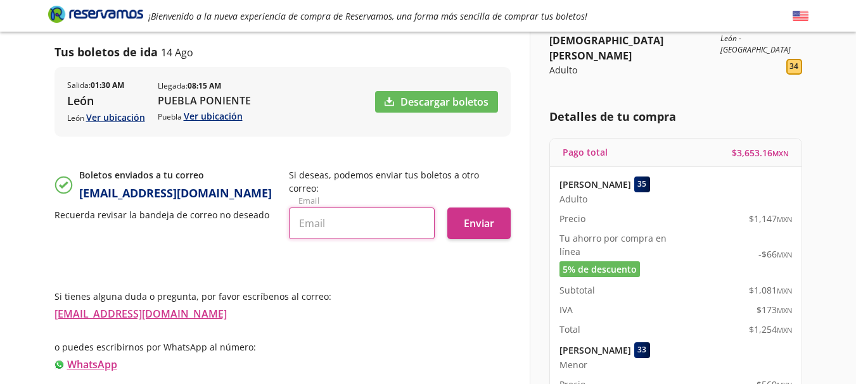
click at [349, 210] on input "text" at bounding box center [362, 224] width 146 height 32
type input "[EMAIL_ADDRESS][DOMAIN_NAME]"
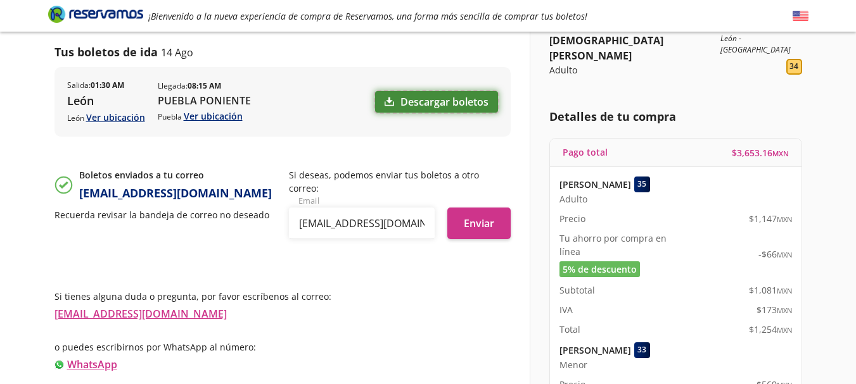
click at [427, 103] on link "Descargar boletos" at bounding box center [436, 102] width 123 height 22
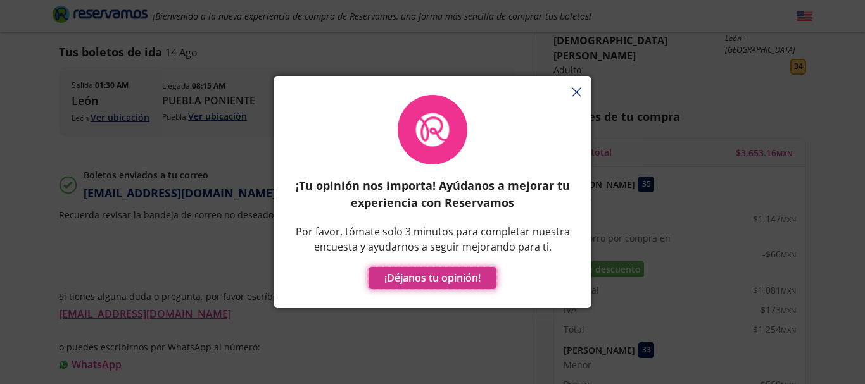
drag, startPoint x: 423, startPoint y: 282, endPoint x: 561, endPoint y: 110, distance: 220.3
click at [553, 116] on div "¡Tu opinión nos importa! Ayúdanos a mejorar tu experiencia con Reservamos Por f…" at bounding box center [432, 192] width 279 height 194
click at [578, 93] on div "¡Tu opinión nos importa! Ayúdanos a mejorar tu experiencia con Reservamos Por f…" at bounding box center [432, 199] width 317 height 220
click at [576, 91] on div "¡Tu opinión nos importa! Ayúdanos a mejorar tu experiencia con Reservamos Por f…" at bounding box center [432, 199] width 317 height 220
click at [453, 332] on div "¡Tu opinión nos importa! Ayúdanos a mejorar tu experiencia con Reservamos Por f…" at bounding box center [432, 192] width 865 height 384
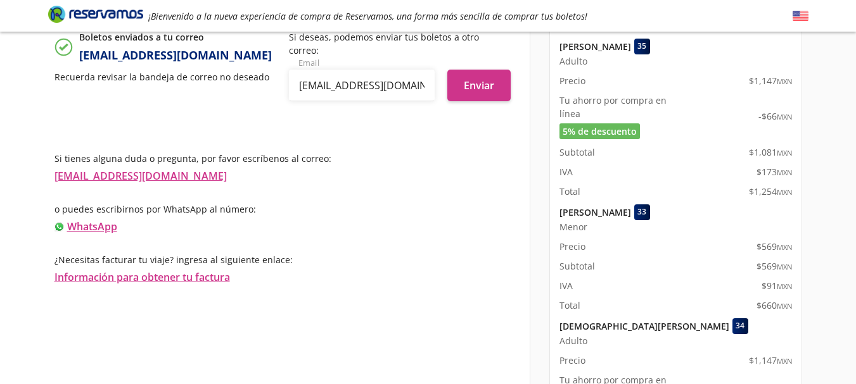
scroll to position [220, 0]
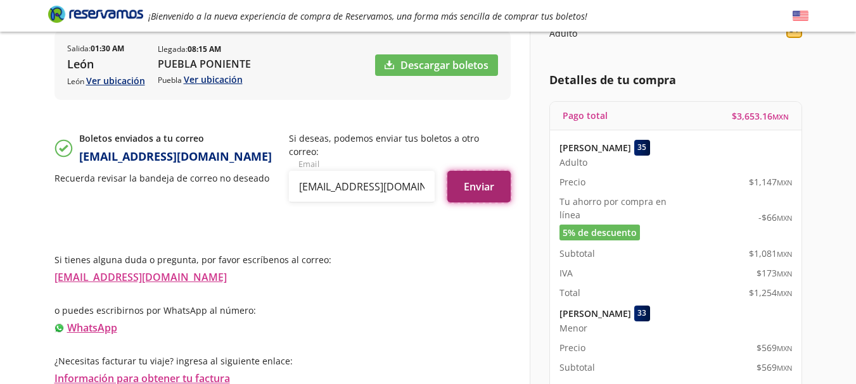
click at [478, 173] on button "Enviar" at bounding box center [478, 187] width 63 height 32
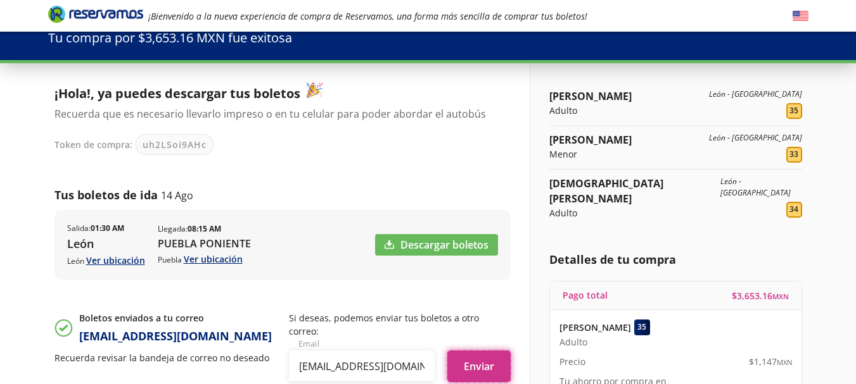
scroll to position [0, 0]
